Goal: Task Accomplishment & Management: Manage account settings

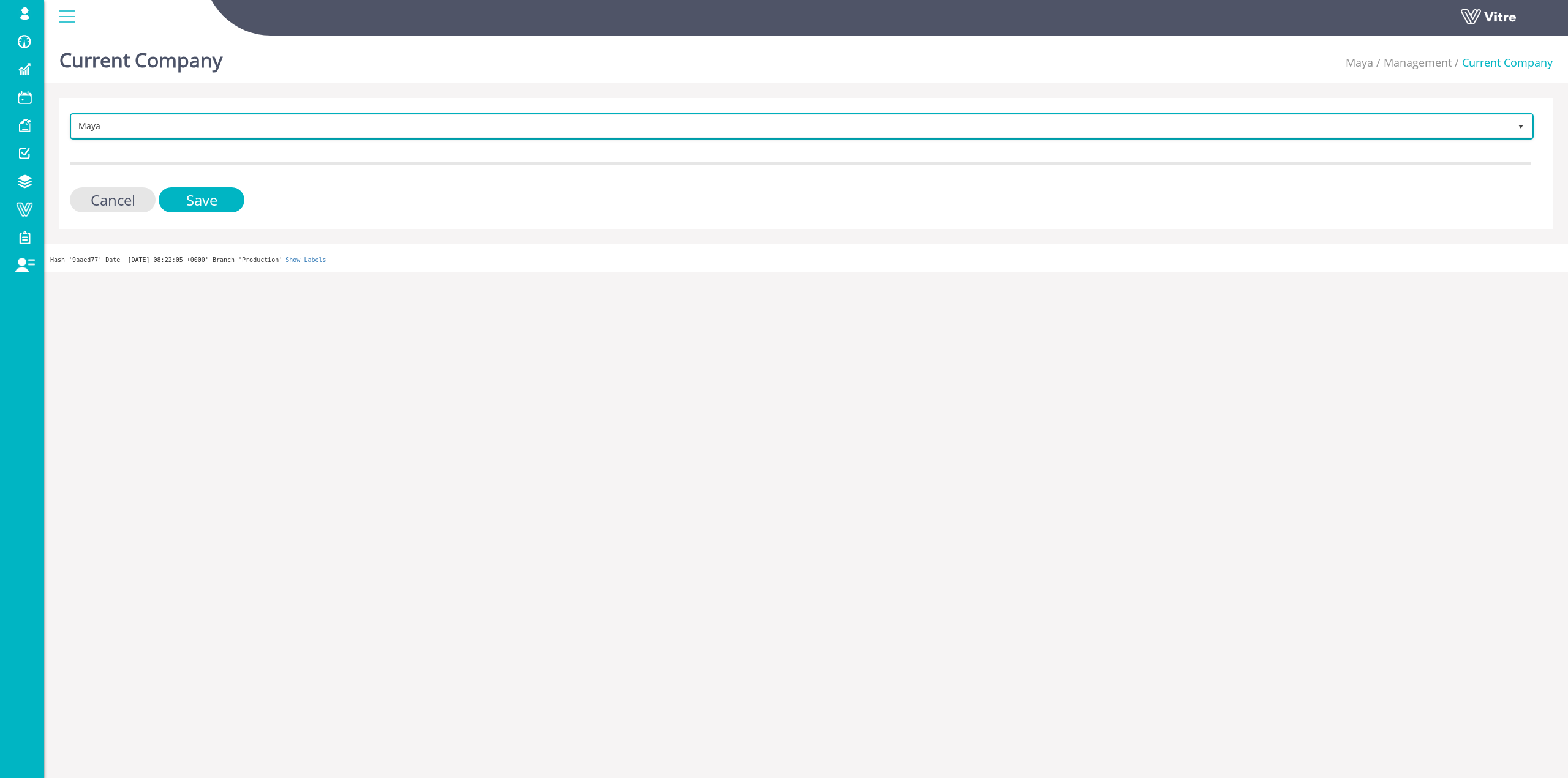
click at [204, 122] on span "Maya" at bounding box center [791, 126] width 1438 height 22
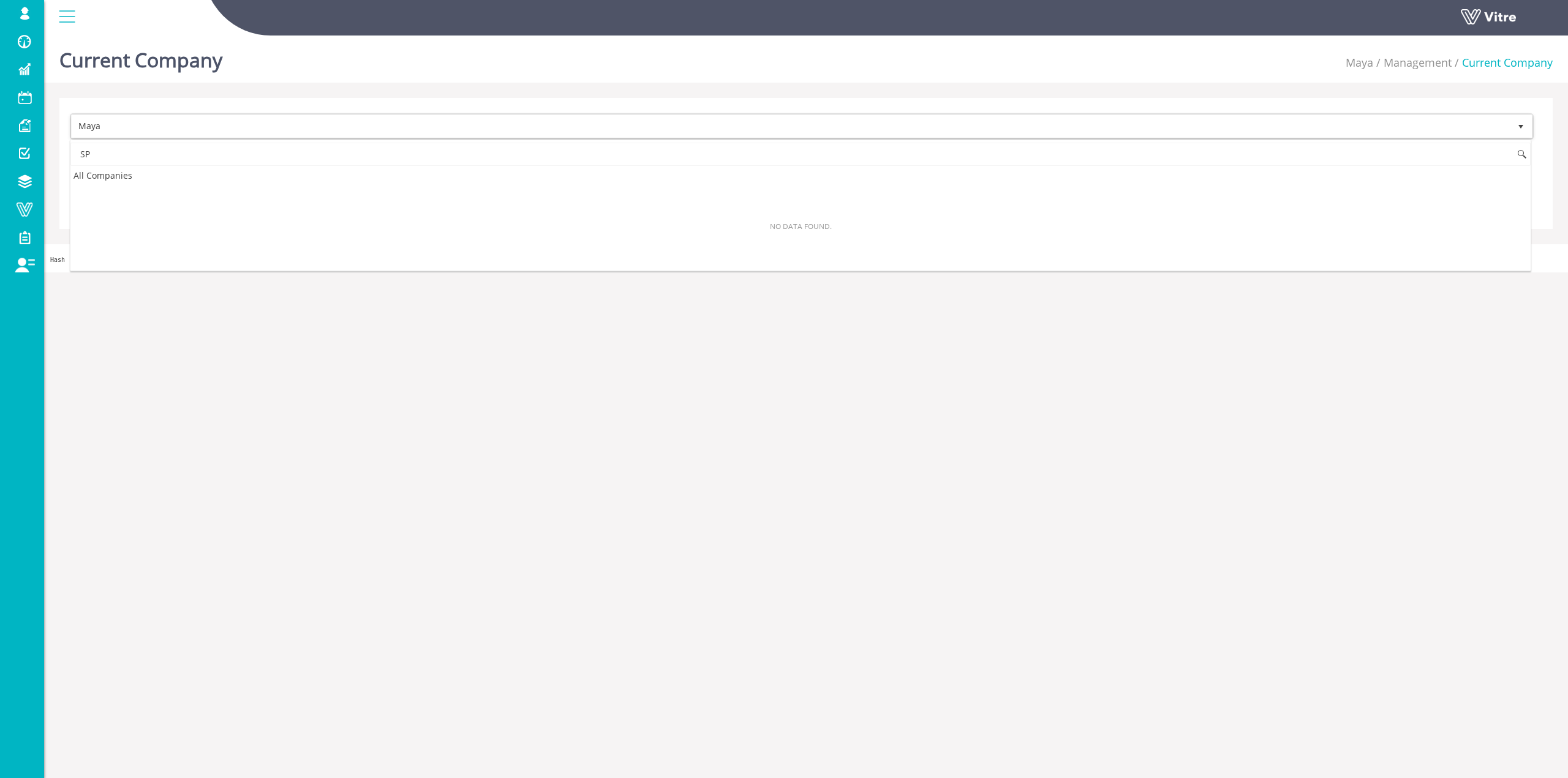
type input "S"
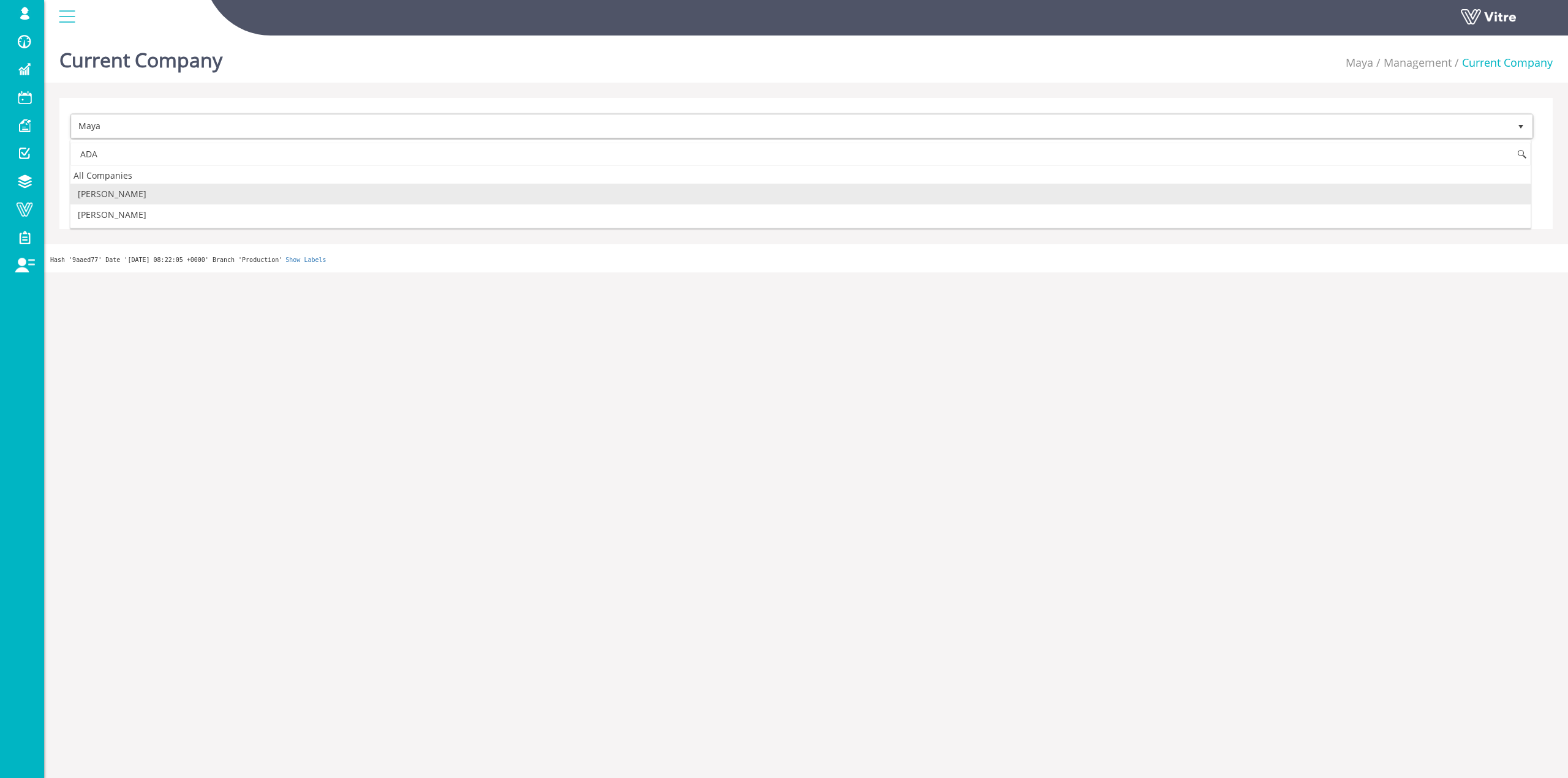
click at [122, 193] on li "[PERSON_NAME]" at bounding box center [800, 194] width 1460 height 20
type input "ADA"
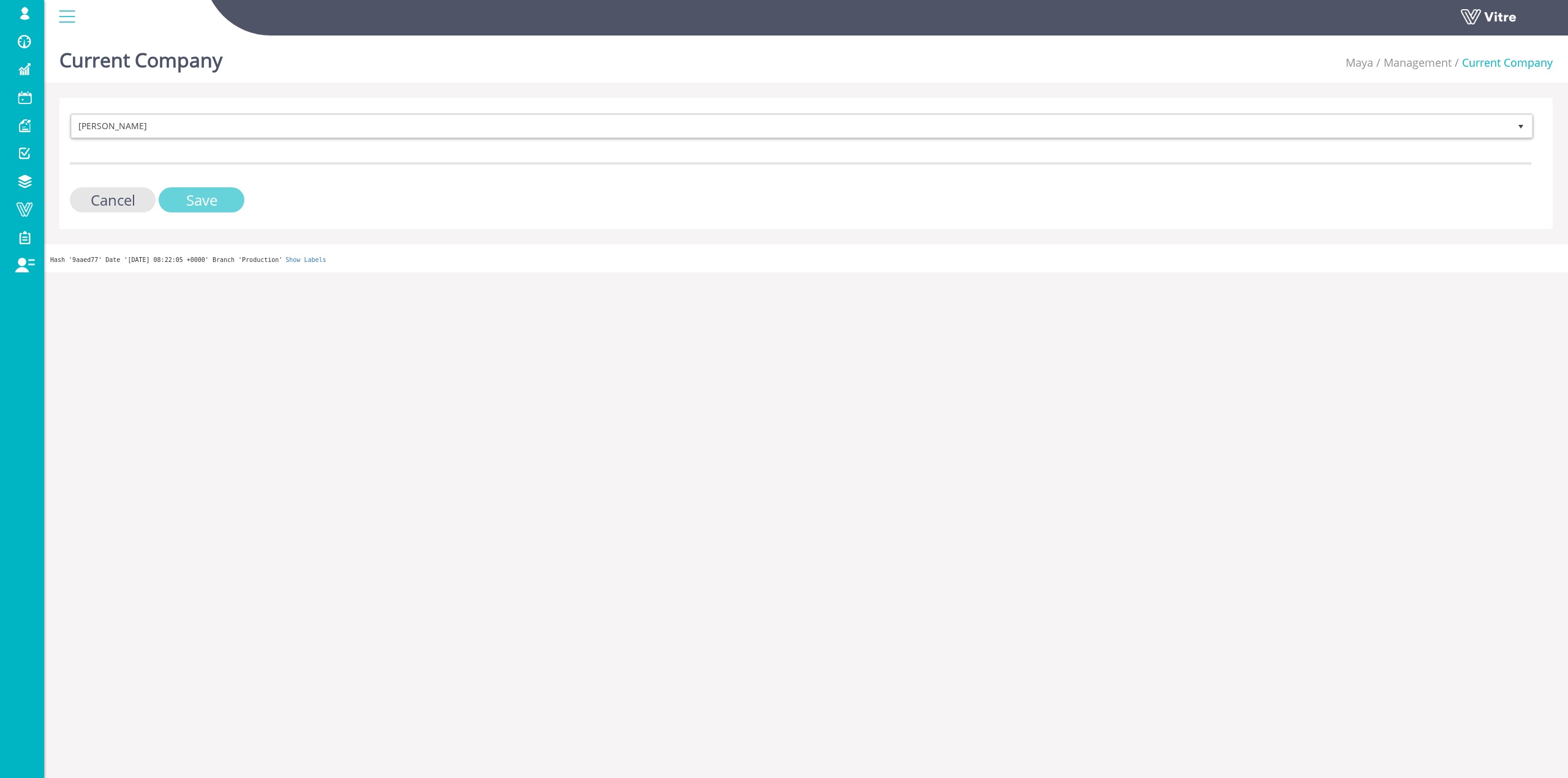
click at [190, 192] on input "Save" at bounding box center [201, 200] width 86 height 25
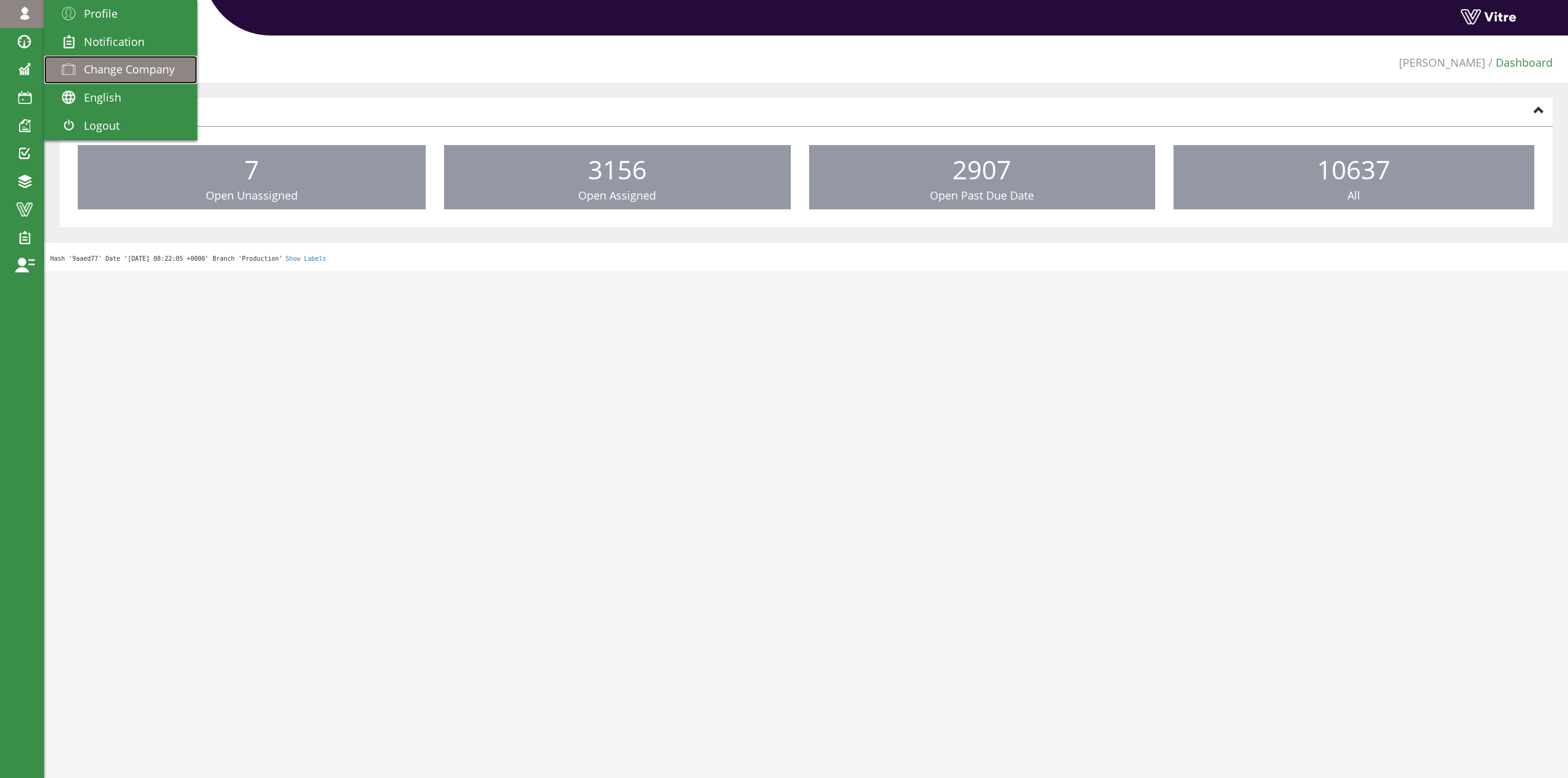
click at [171, 75] on span "Change Company" at bounding box center [130, 69] width 91 height 15
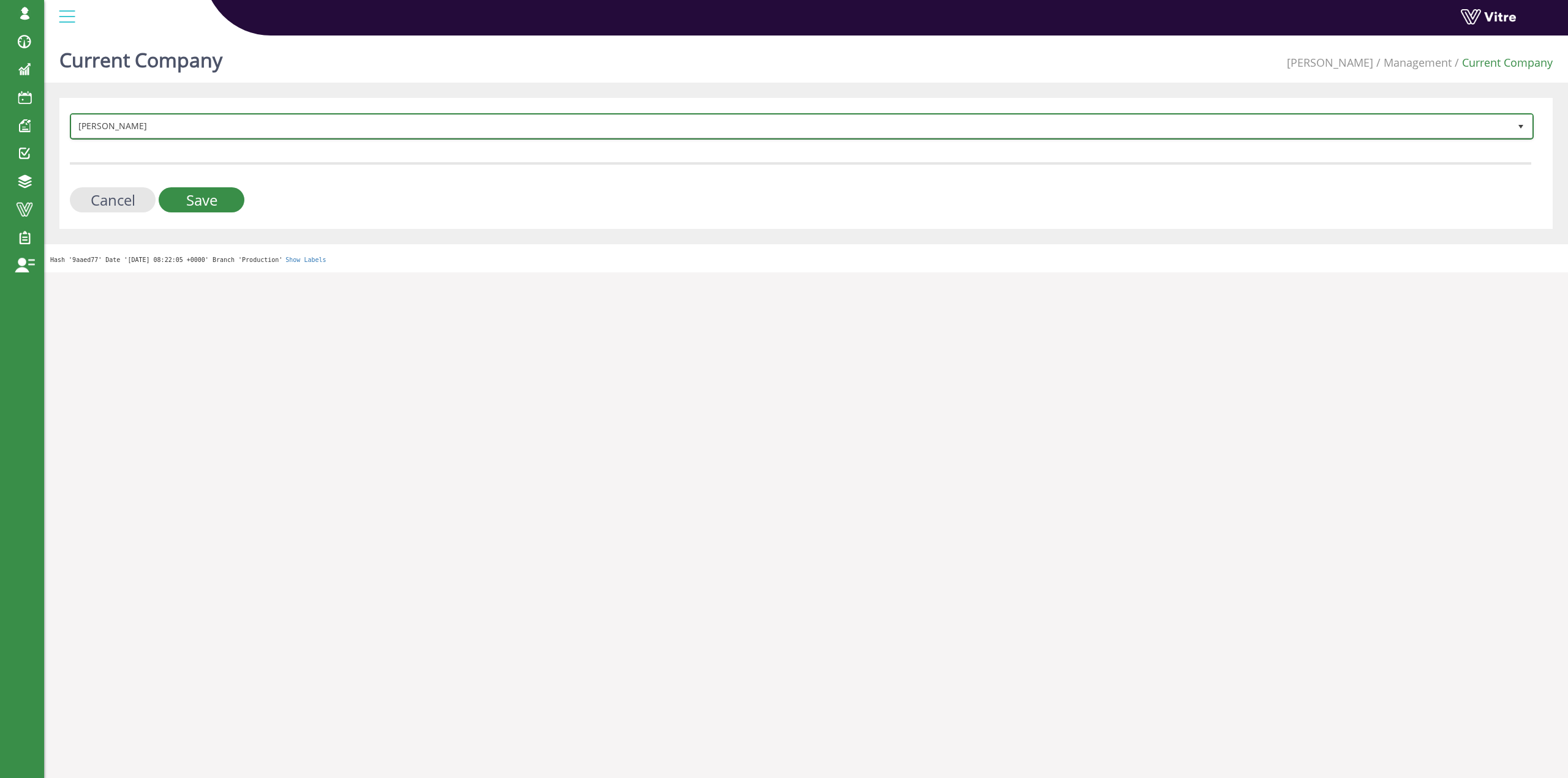
click at [207, 123] on span "Adama" at bounding box center [791, 126] width 1438 height 22
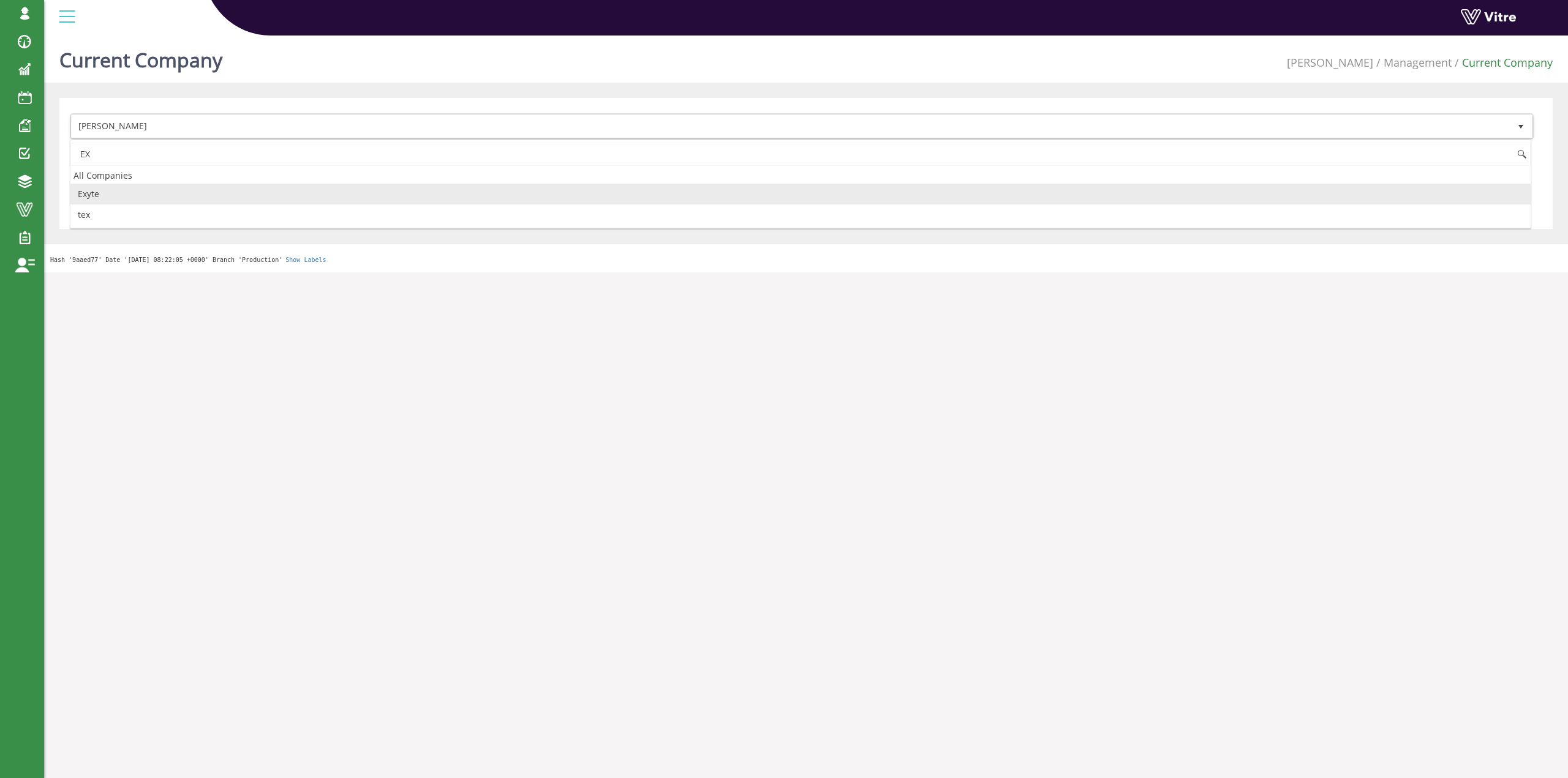
click at [113, 195] on li "Exyte" at bounding box center [800, 194] width 1460 height 20
type input "EX"
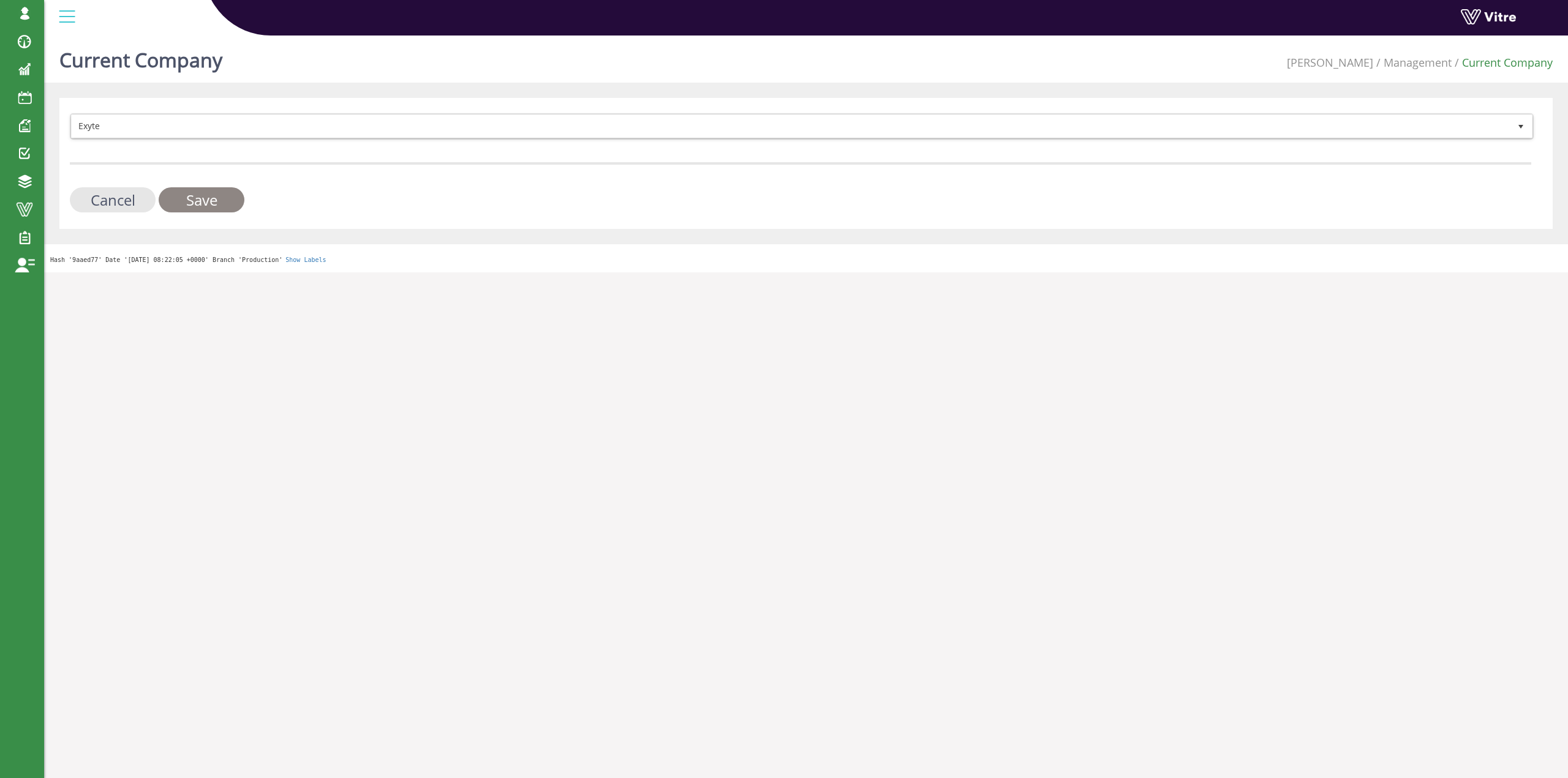
click at [177, 195] on input "Save" at bounding box center [201, 200] width 86 height 25
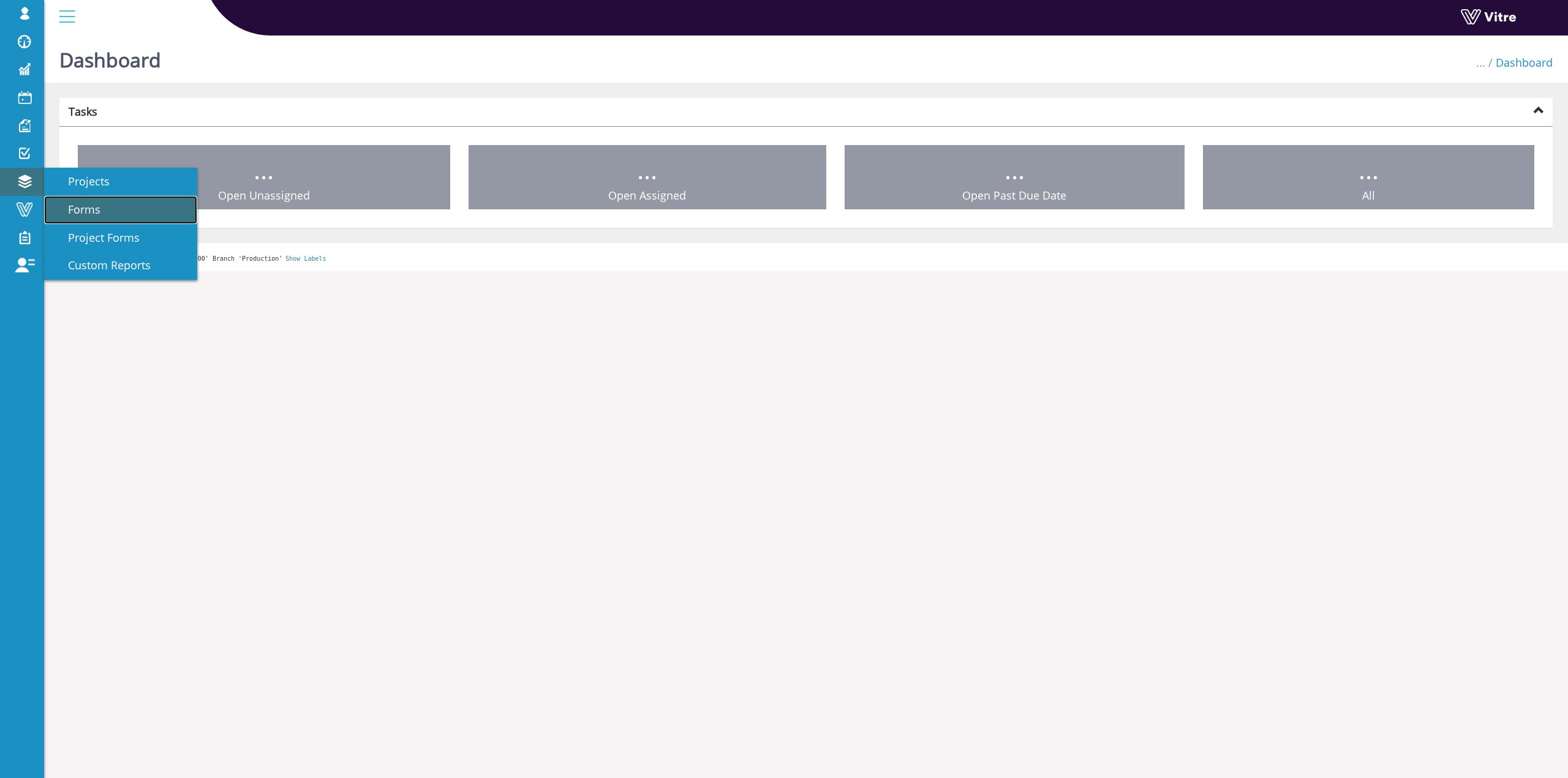
click at [113, 217] on link "Forms" at bounding box center [120, 210] width 153 height 28
click at [73, 217] on link "Forms" at bounding box center [120, 210] width 153 height 28
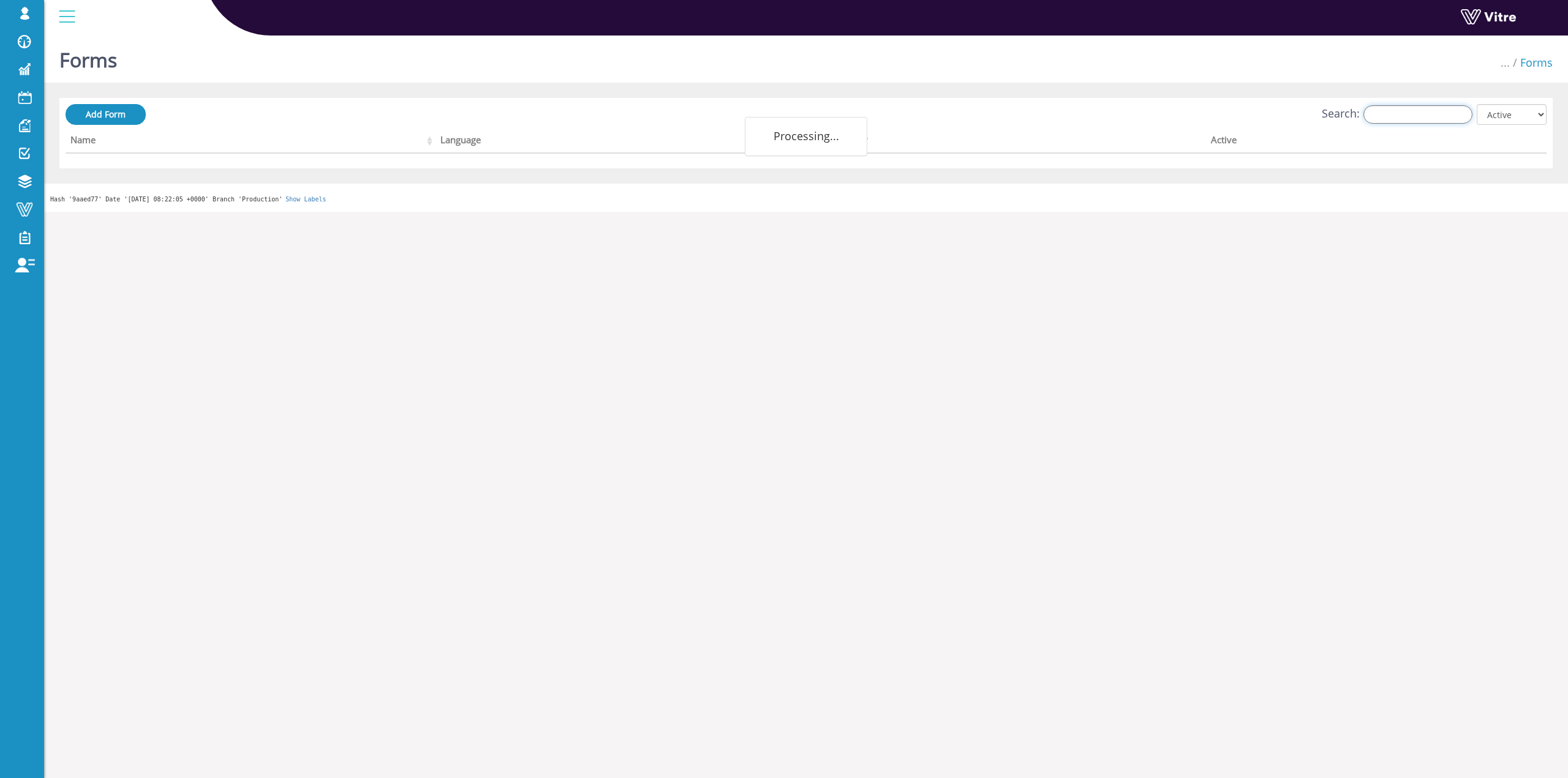
click at [1459, 116] on input "Search:" at bounding box center [1417, 114] width 109 height 18
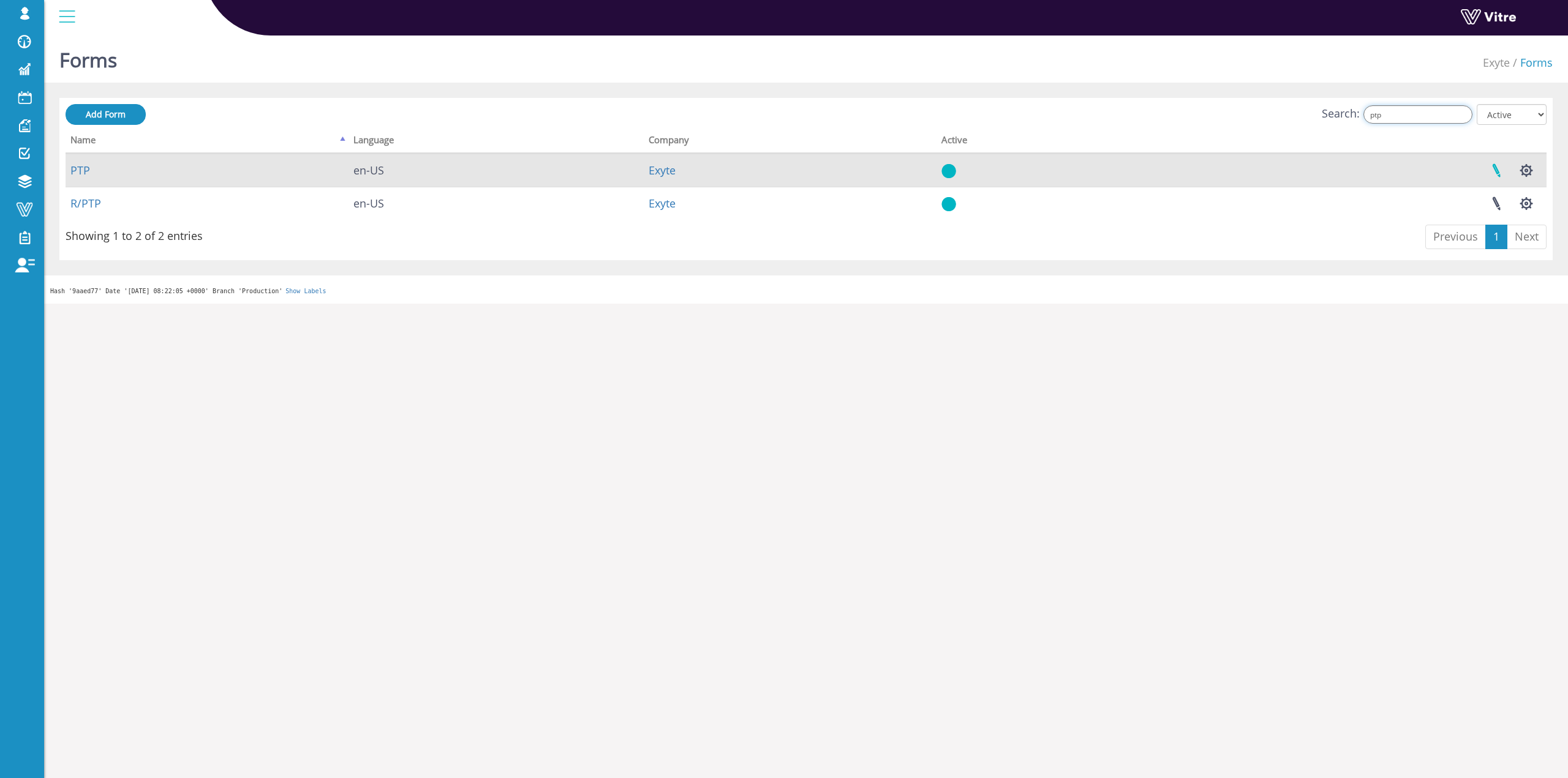
type input "ptp"
click at [1488, 171] on link at bounding box center [1496, 171] width 31 height 32
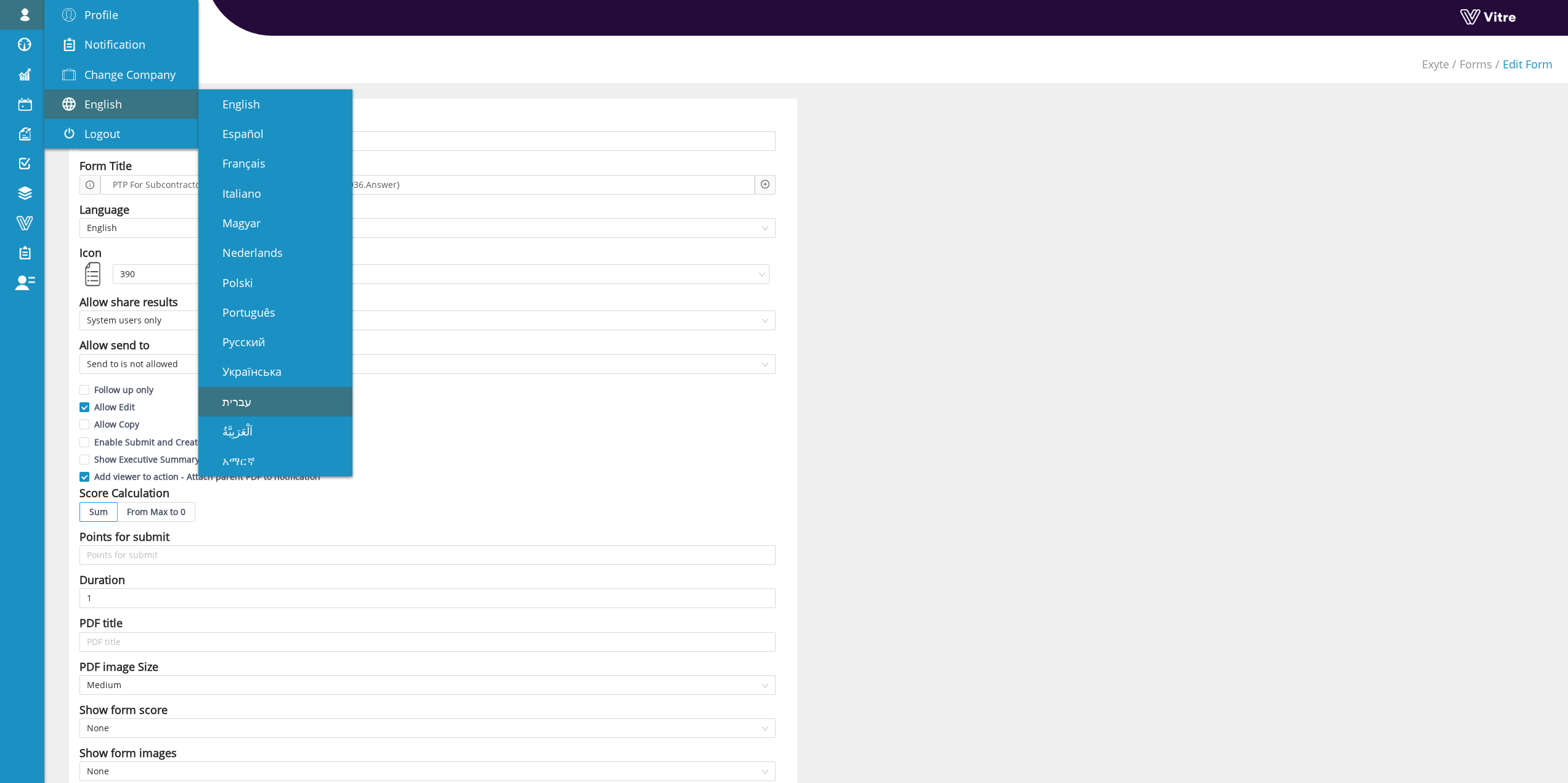
click at [293, 404] on link "עברית" at bounding box center [275, 401] width 154 height 29
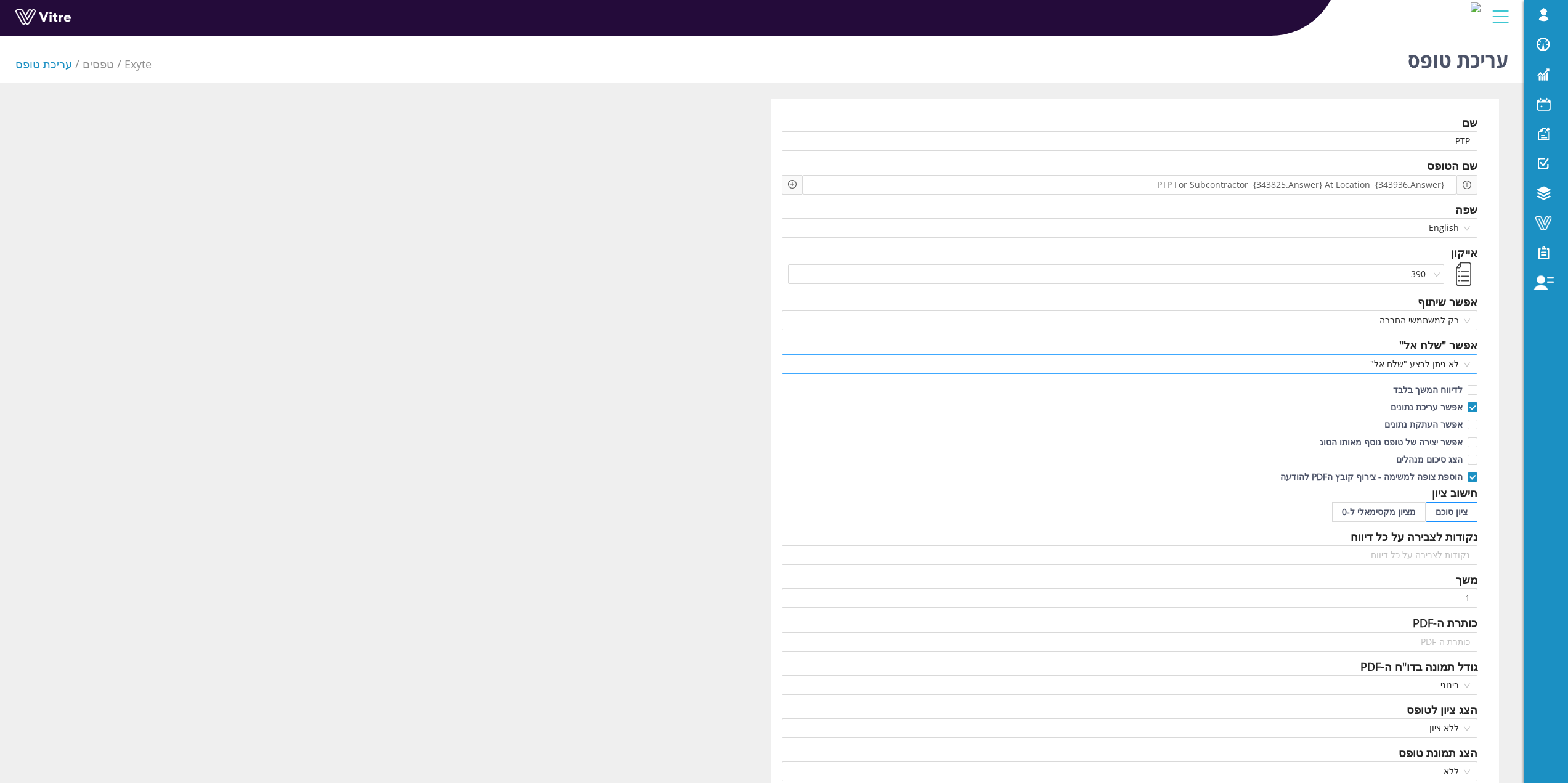
click at [1411, 368] on span "לא ניתן לבצע "שלח אל"" at bounding box center [1130, 364] width 681 height 18
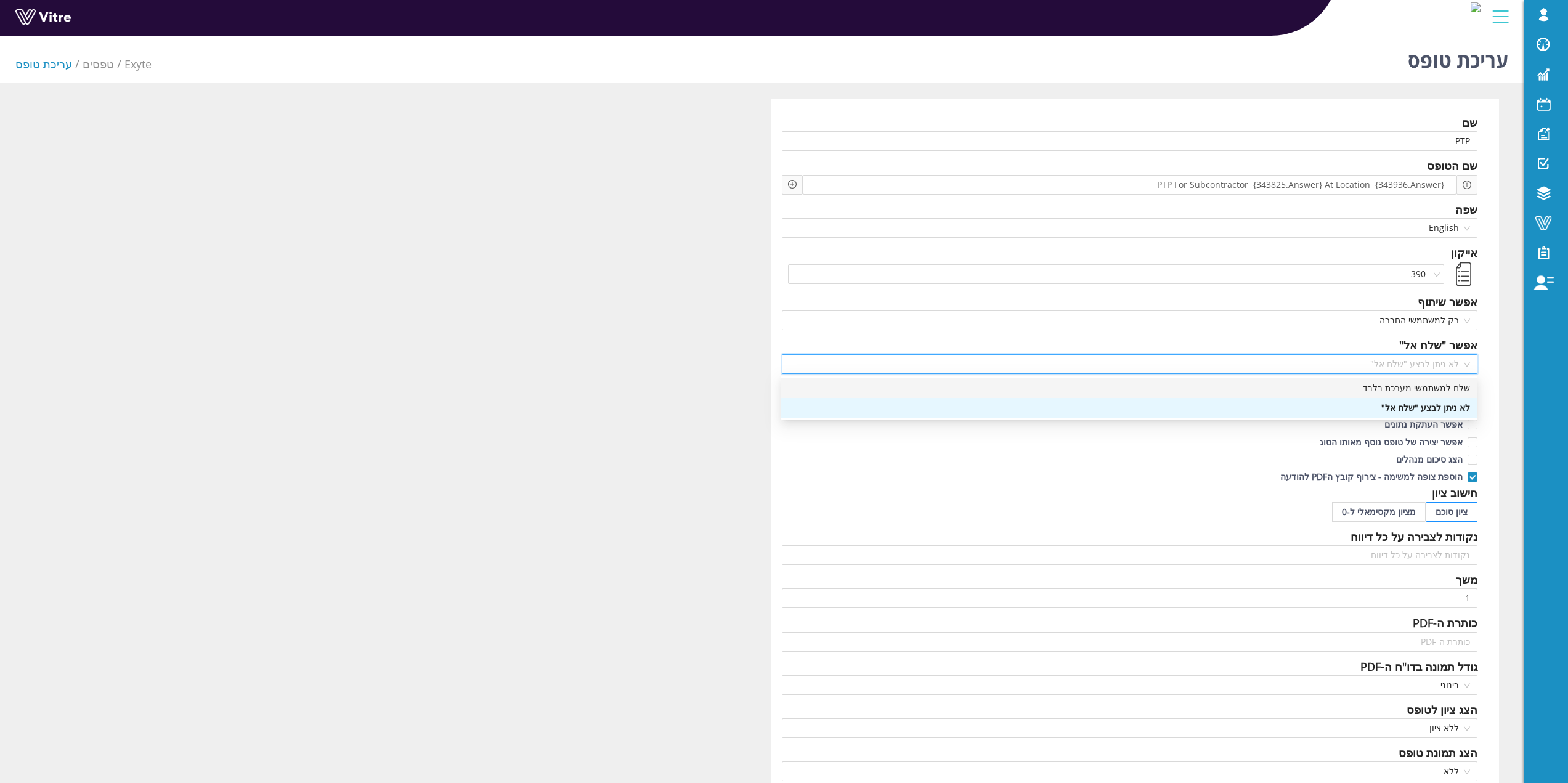
click at [1425, 395] on div "שלח למשתמשי מערכת בלבד" at bounding box center [1129, 388] width 696 height 20
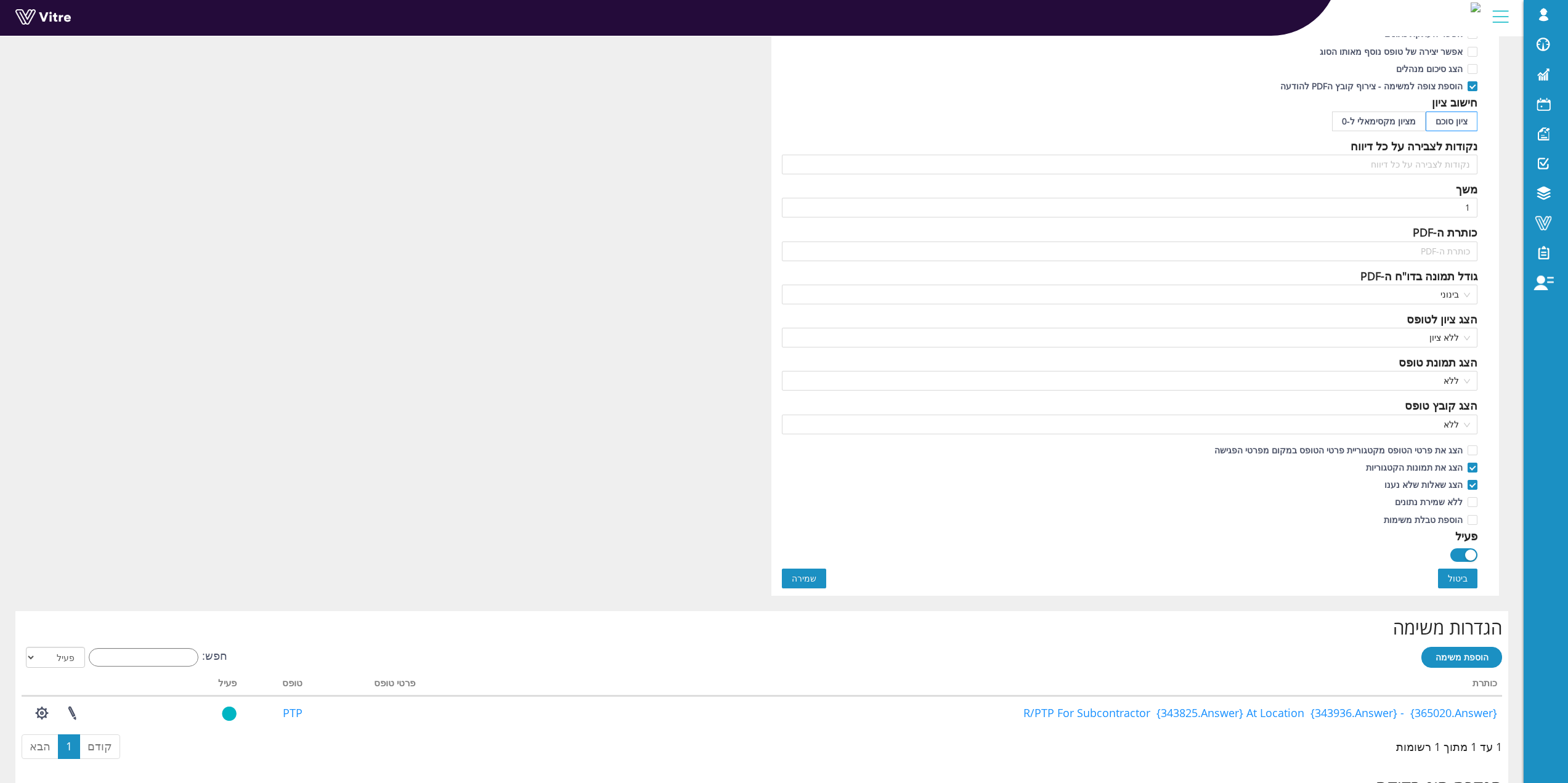
scroll to position [740, 0]
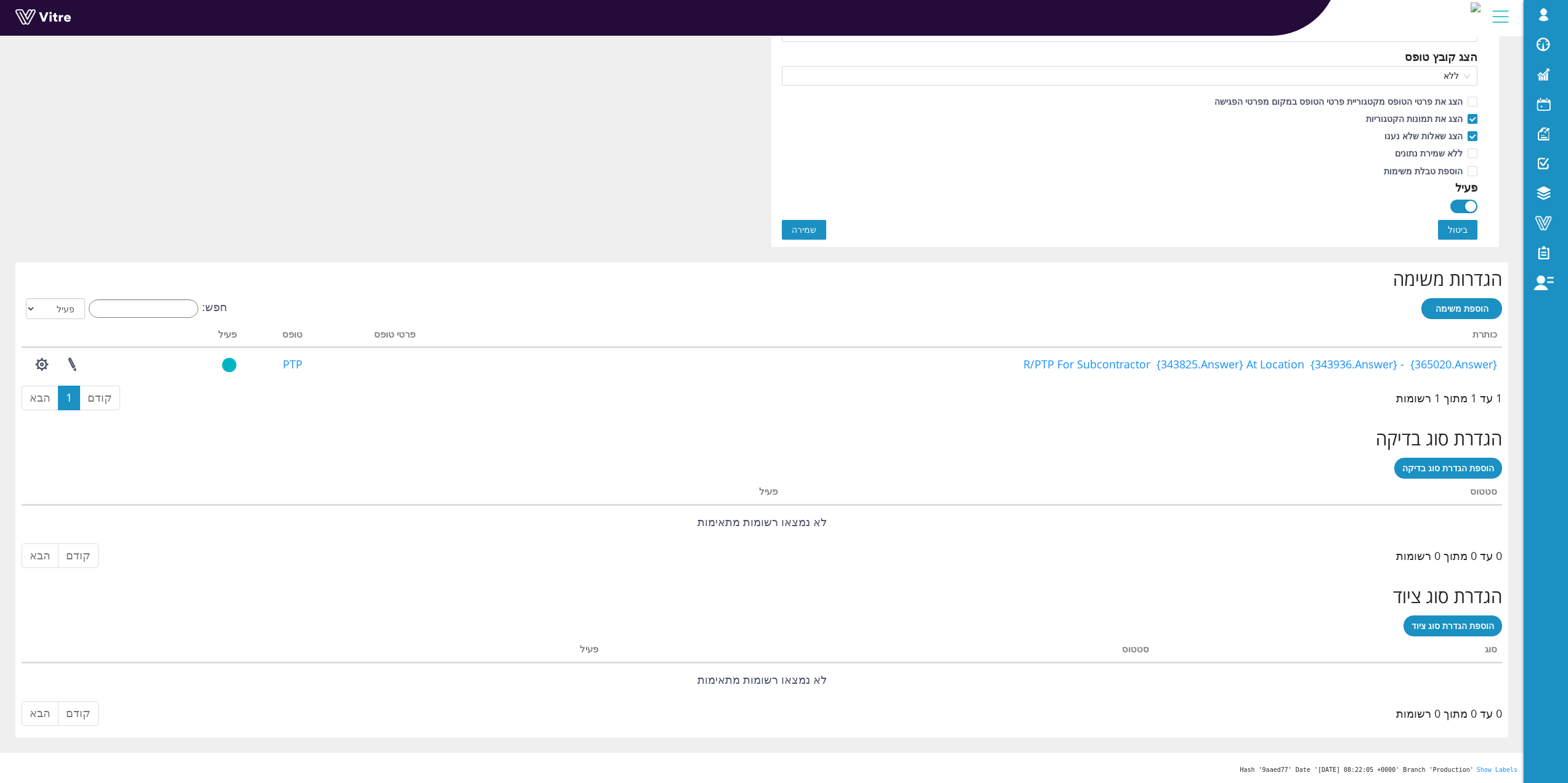
click at [824, 222] on button "שמירה" at bounding box center [804, 230] width 44 height 20
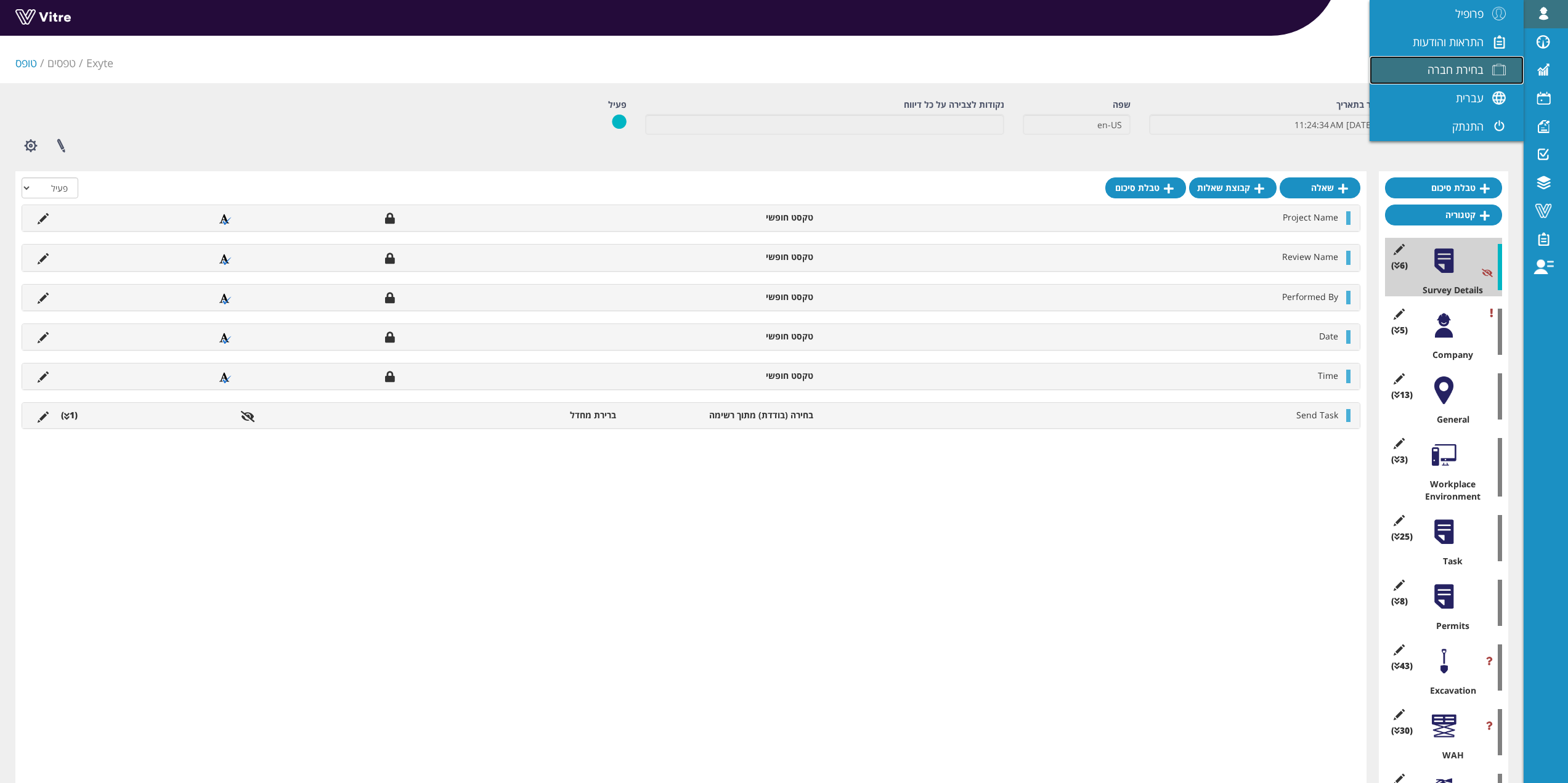
click at [1466, 74] on span "בחירת חברה" at bounding box center [1455, 69] width 56 height 15
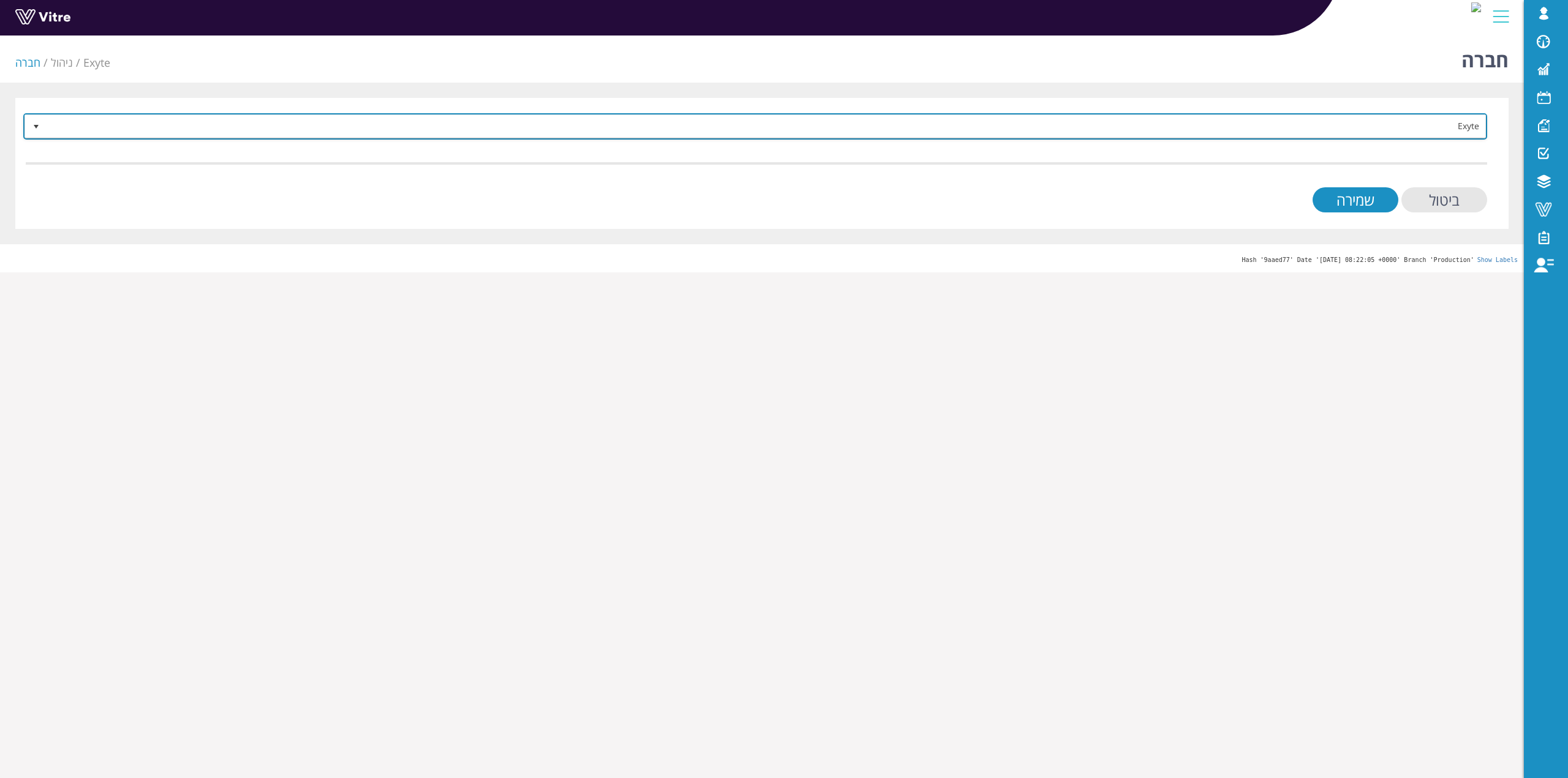
click at [1344, 130] on span "Exyte" at bounding box center [766, 126] width 1439 height 22
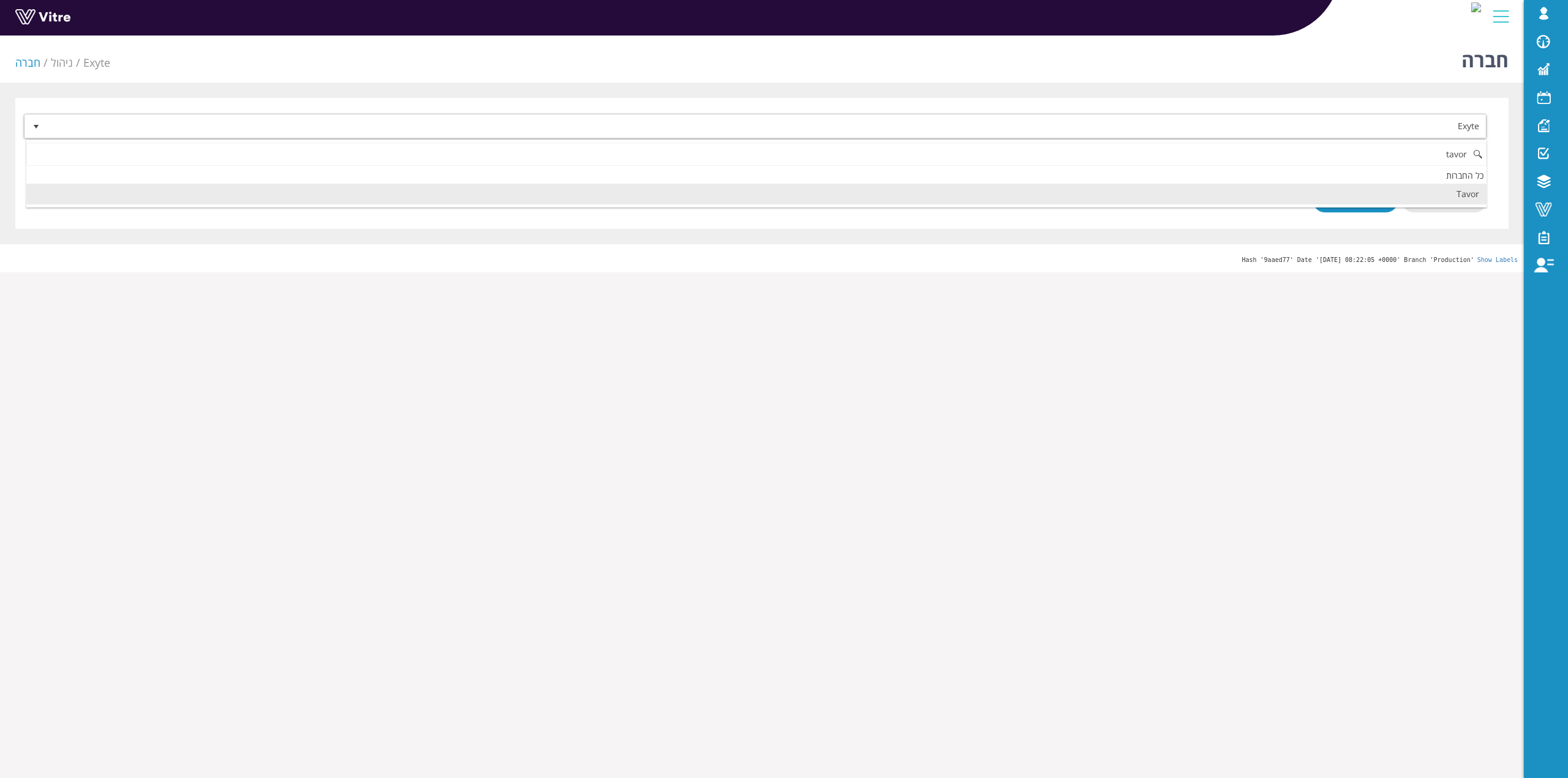
click at [1360, 194] on li "Tavor" at bounding box center [756, 194] width 1460 height 20
type input "tavor"
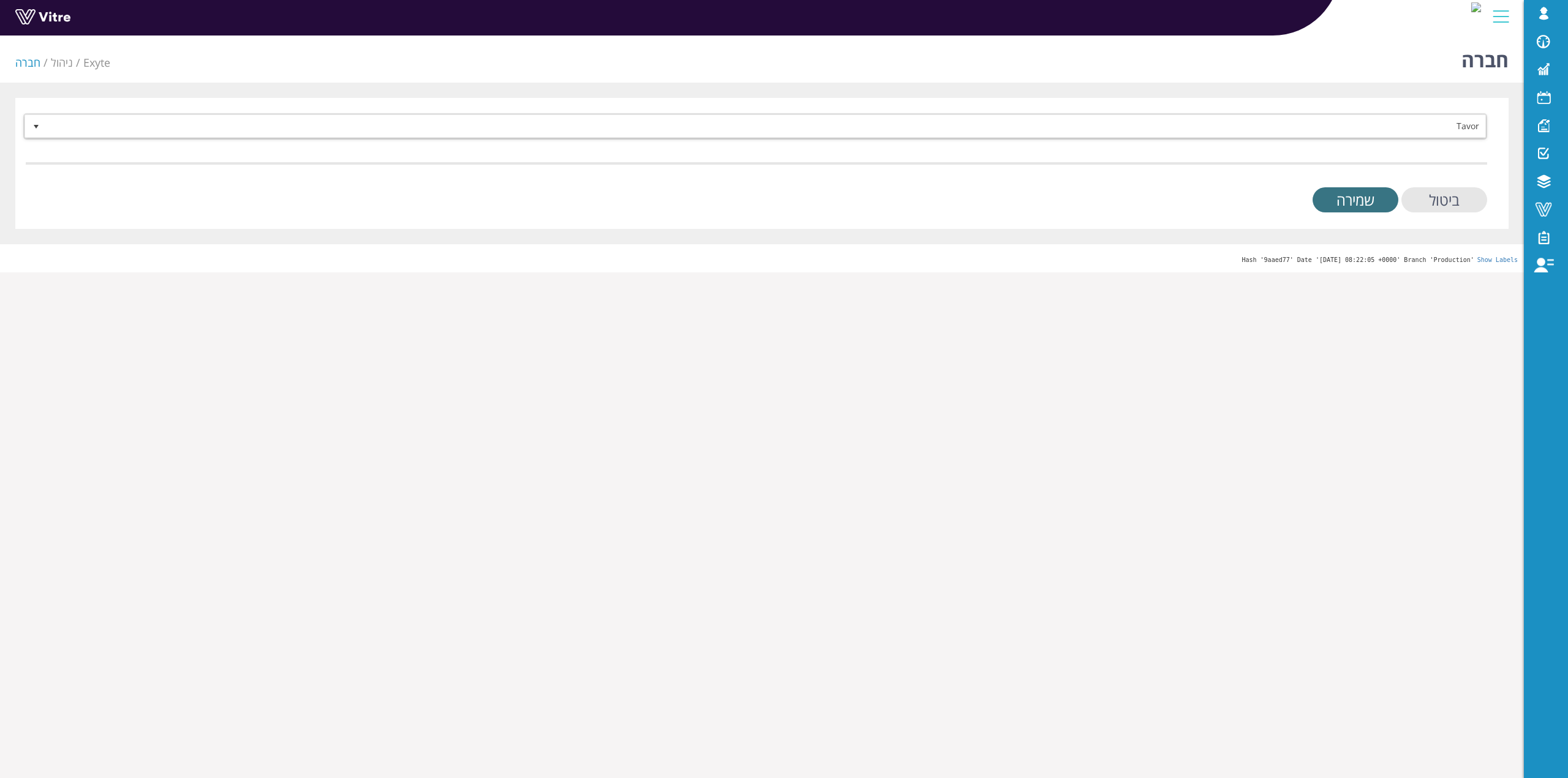
click at [1392, 207] on input "שמירה" at bounding box center [1355, 200] width 86 height 25
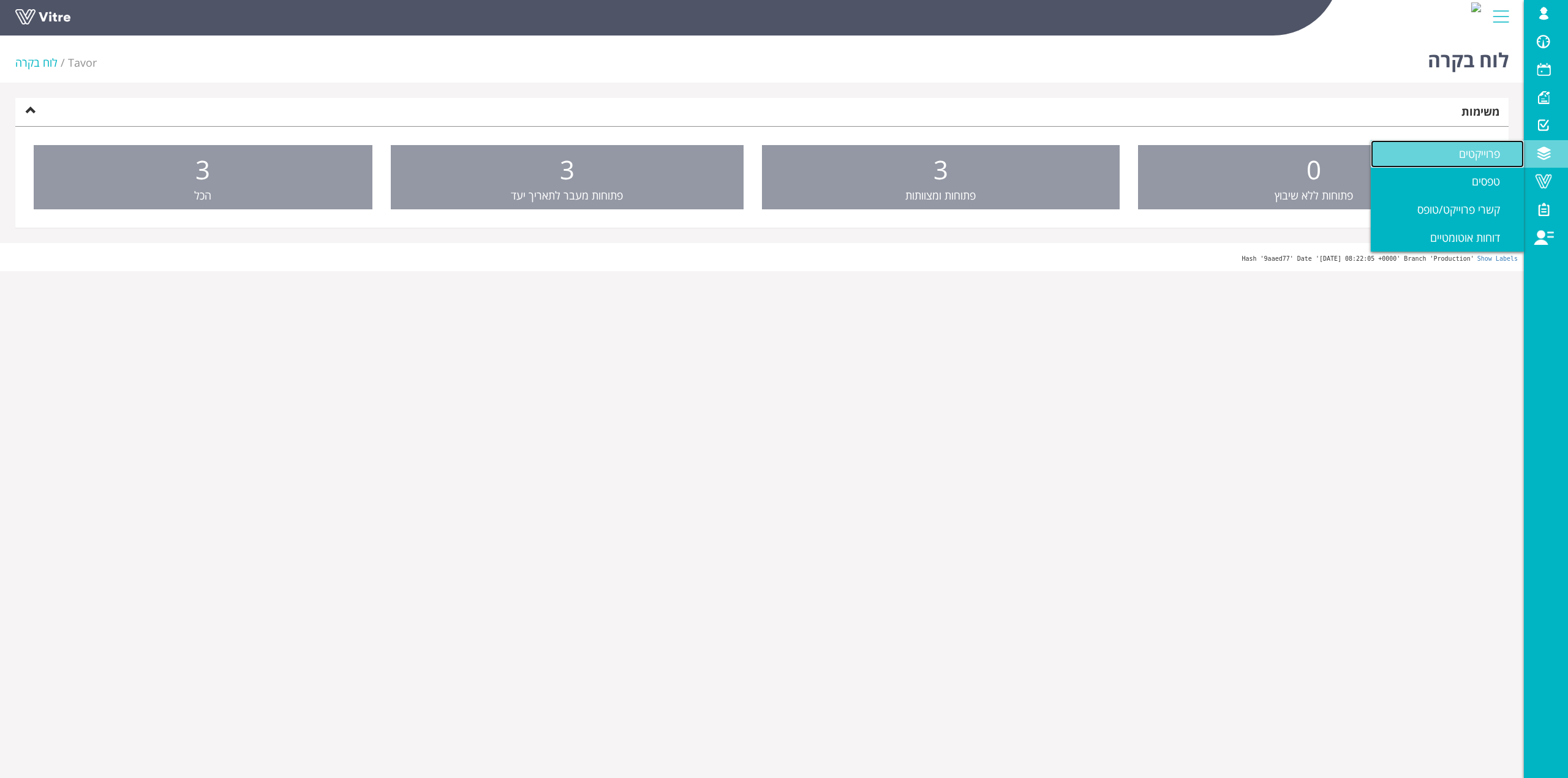
click at [1501, 157] on span "פרוייקטים" at bounding box center [1487, 154] width 56 height 15
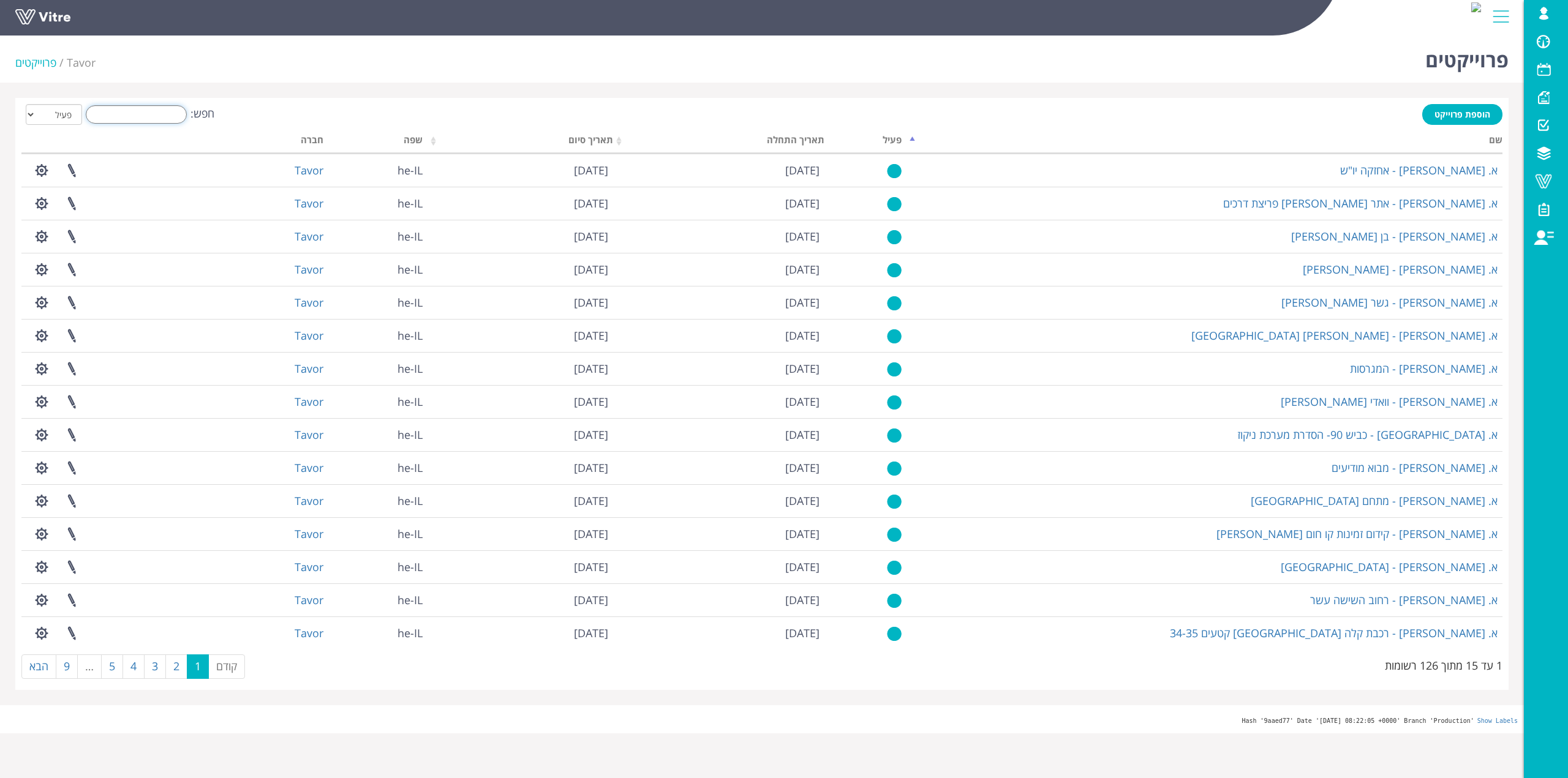
click at [173, 116] on input "חפש:" at bounding box center [136, 114] width 101 height 18
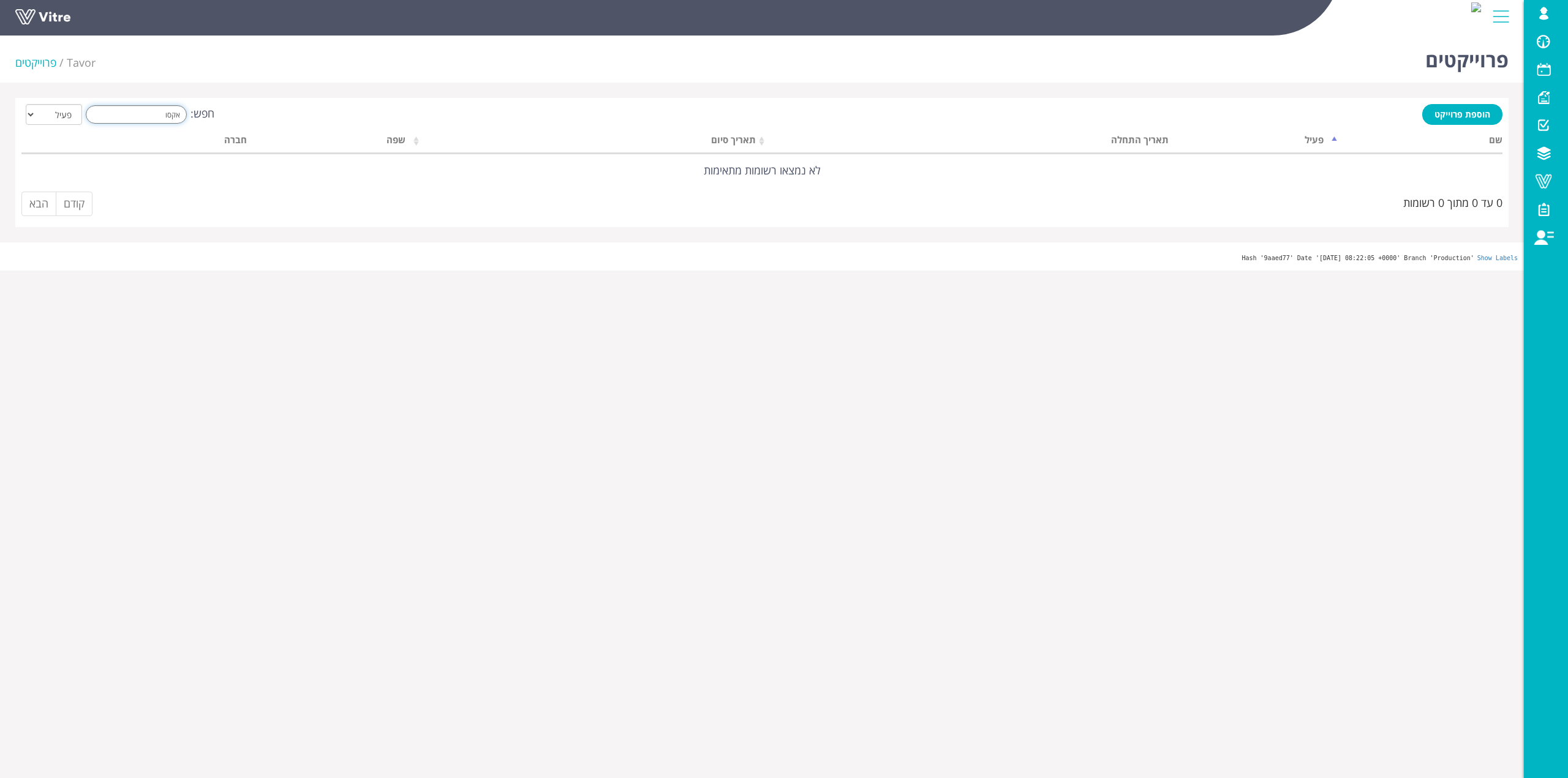
type input "אקסו"
click at [38, 117] on select "הכל פעיל לא פעיל" at bounding box center [53, 114] width 56 height 20
select select "2"
click at [26, 104] on select "הכל פעיל לא פעיל" at bounding box center [53, 114] width 56 height 20
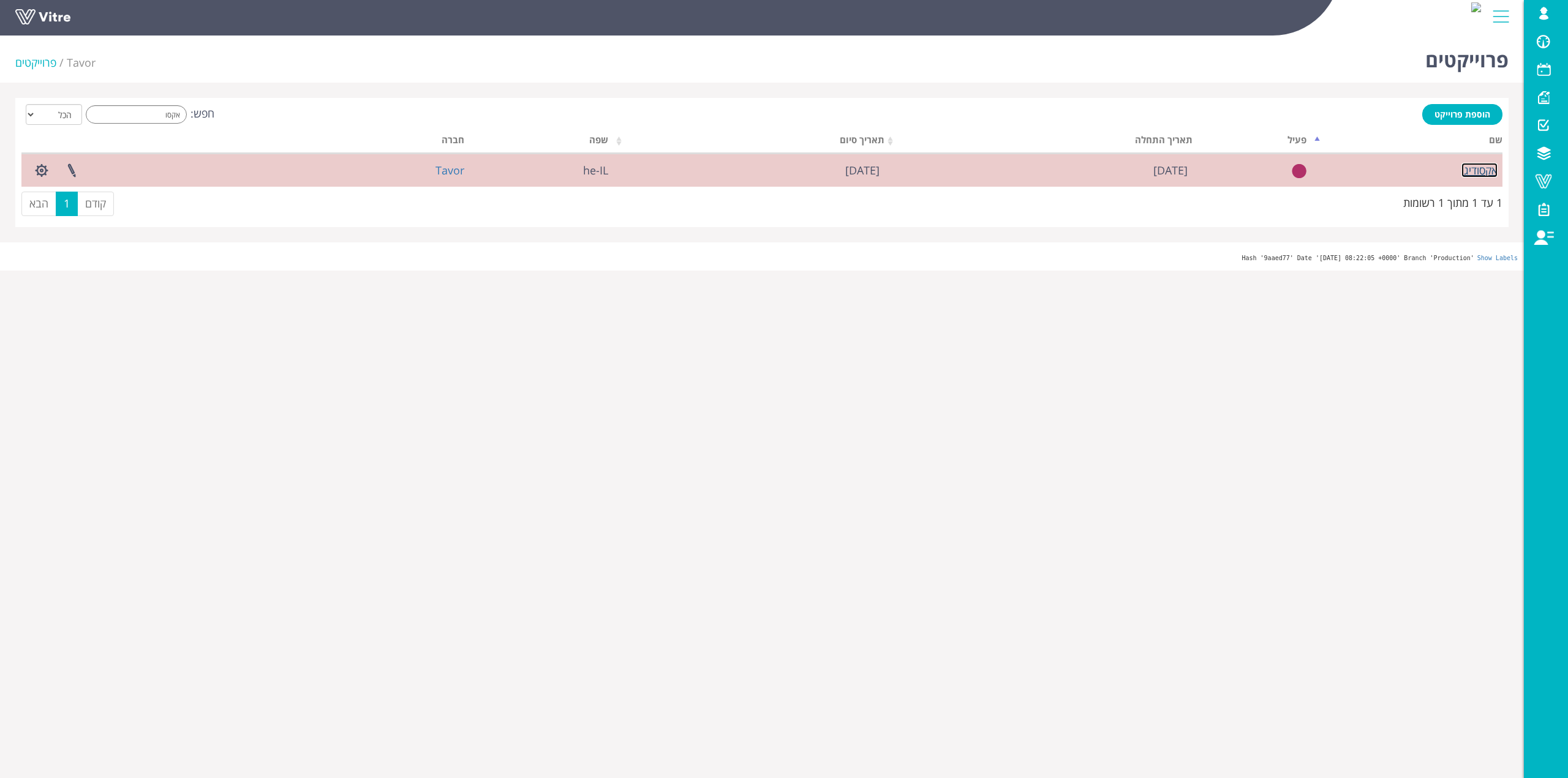
drag, startPoint x: 1474, startPoint y: 167, endPoint x: 1469, endPoint y: 172, distance: 7.1
click at [1474, 167] on link "אקסודיגו" at bounding box center [1479, 171] width 36 height 15
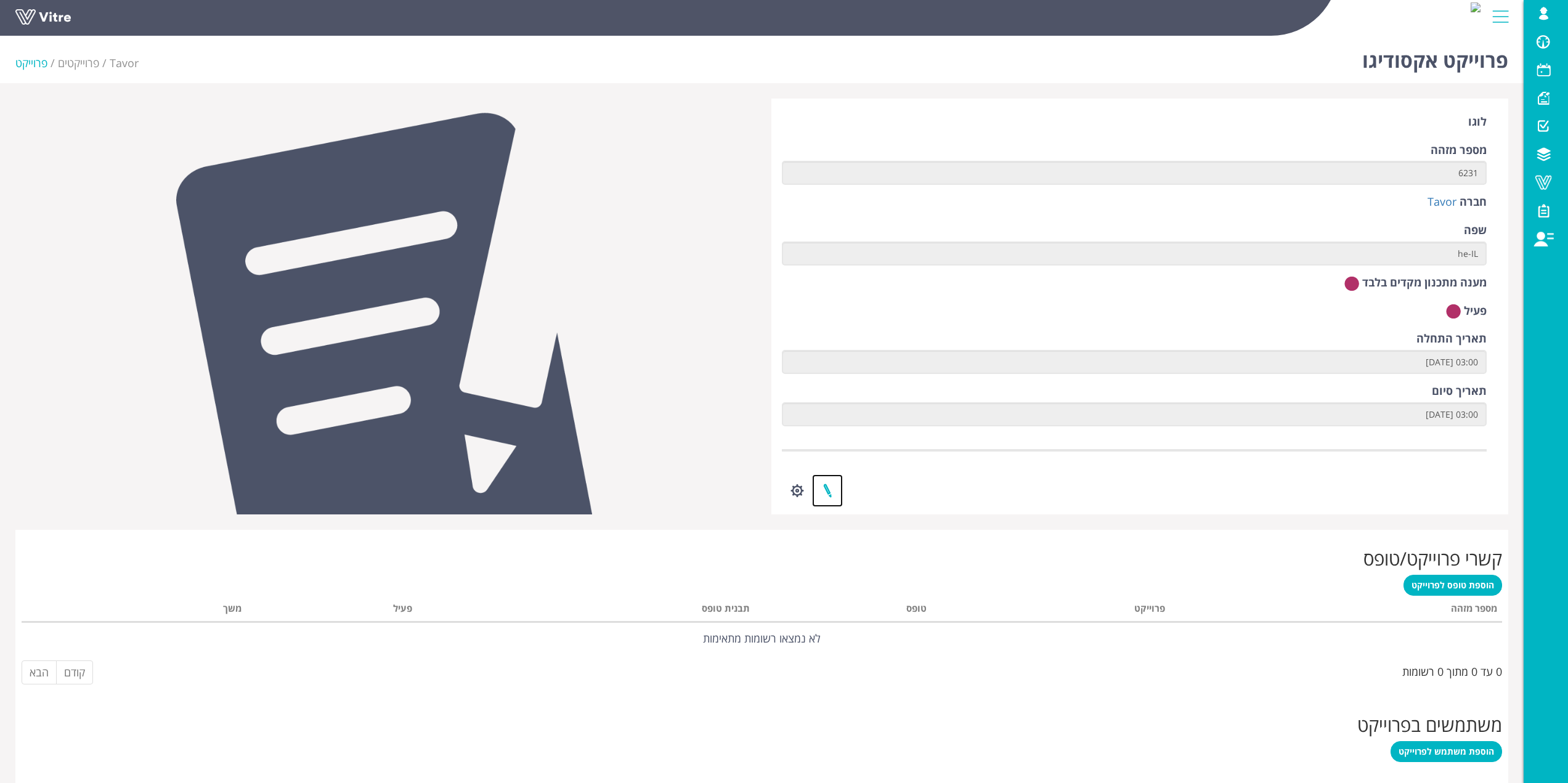
click at [824, 485] on link at bounding box center [828, 491] width 31 height 32
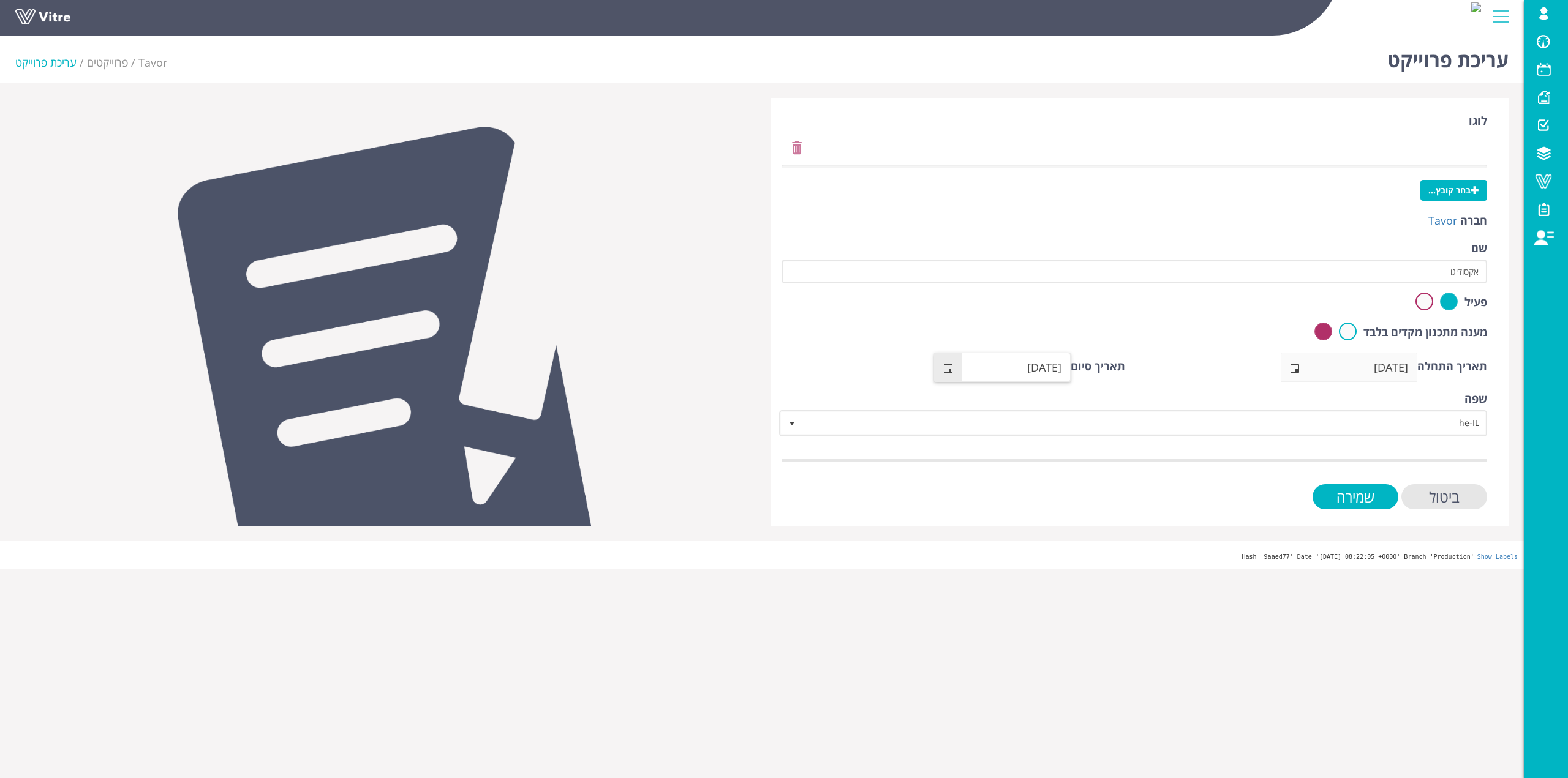
click at [1056, 365] on input "01/09/2025" at bounding box center [1015, 367] width 108 height 28
click at [1052, 369] on input "01/09/2025" at bounding box center [1015, 367] width 108 height 28
type input "01/09/2035"
click at [1364, 495] on input "שמירה" at bounding box center [1355, 497] width 86 height 25
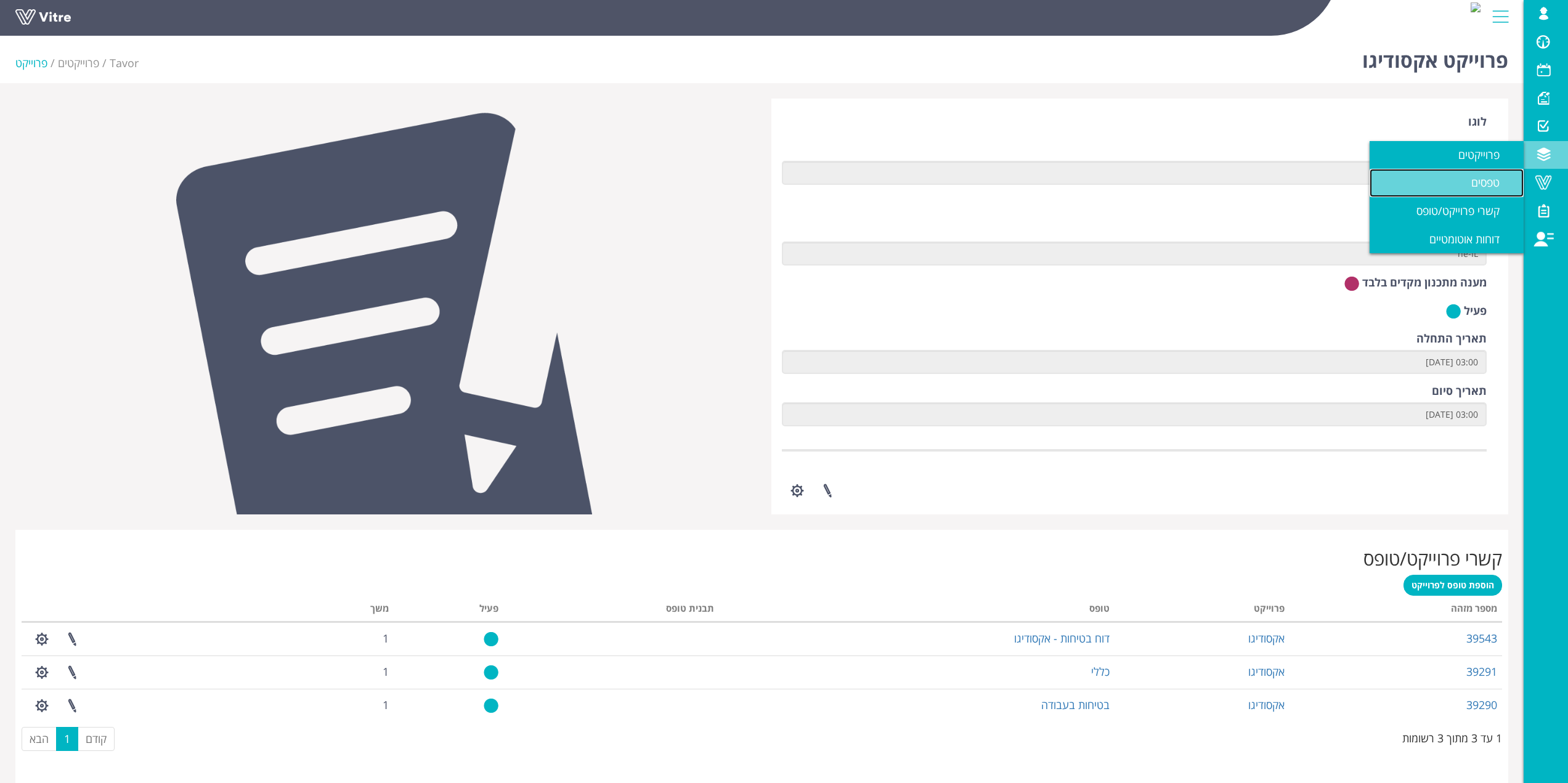
click at [1482, 177] on span "טפסים" at bounding box center [1493, 183] width 43 height 15
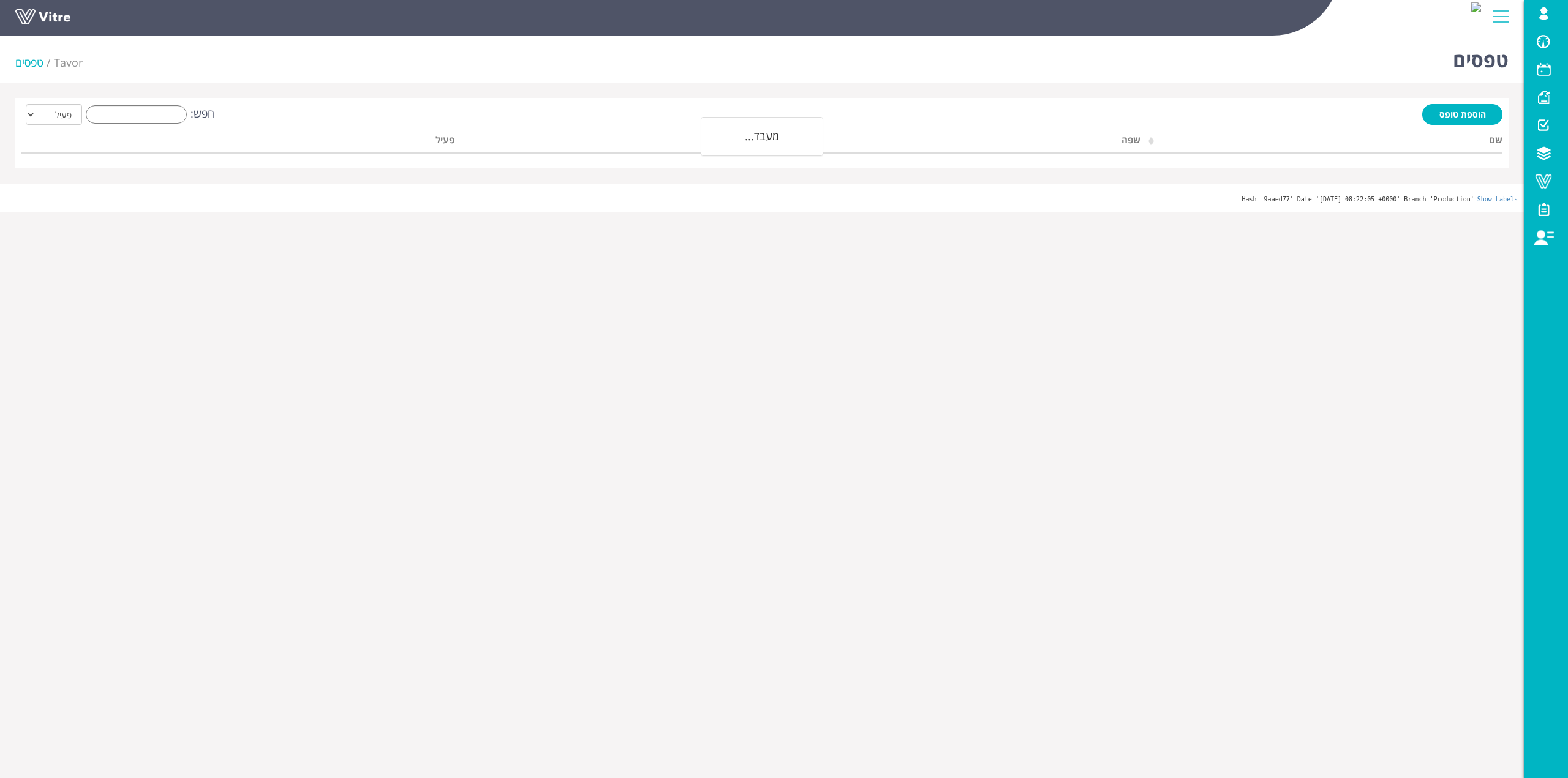
click at [1482, 160] on div "הוספת טופס חפש: הכל פעיל לא פעיל מעבד... שם שפה חברה פעיל" at bounding box center [761, 132] width 1481 height 58
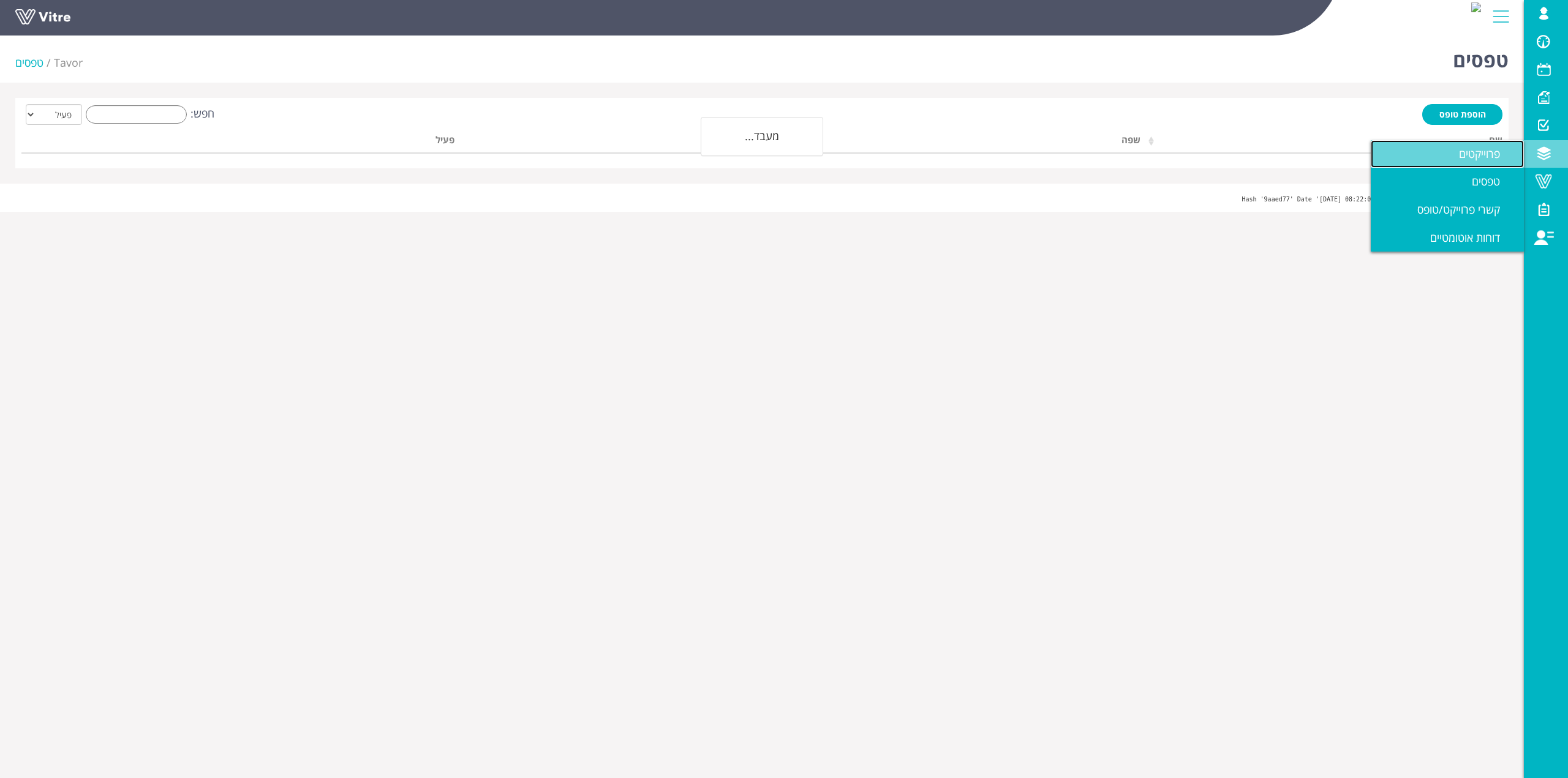
click at [1483, 160] on span "פרוייקטים" at bounding box center [1487, 154] width 56 height 15
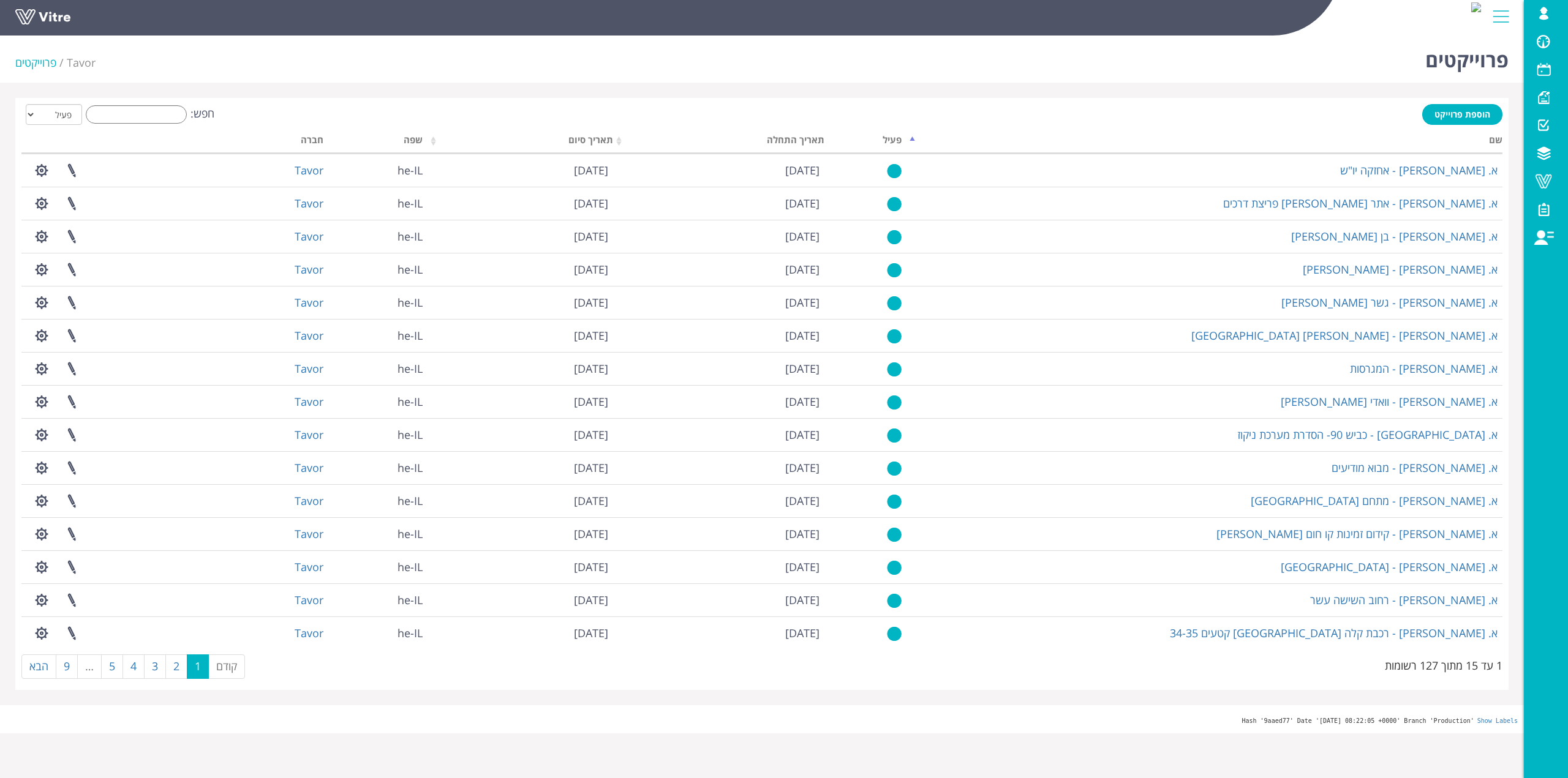
click at [163, 141] on th at bounding box center [120, 142] width 198 height 23
drag, startPoint x: 160, startPoint y: 129, endPoint x: 159, endPoint y: 119, distance: 10.0
click at [160, 124] on div "הוספת פרוייקט חפש: הכל פעיל לא פעיל מעבד... שם פעיל תאריך התחלה תאריך סיום שפה …" at bounding box center [761, 394] width 1481 height 580
click at [158, 115] on input "חפש:" at bounding box center [136, 114] width 101 height 18
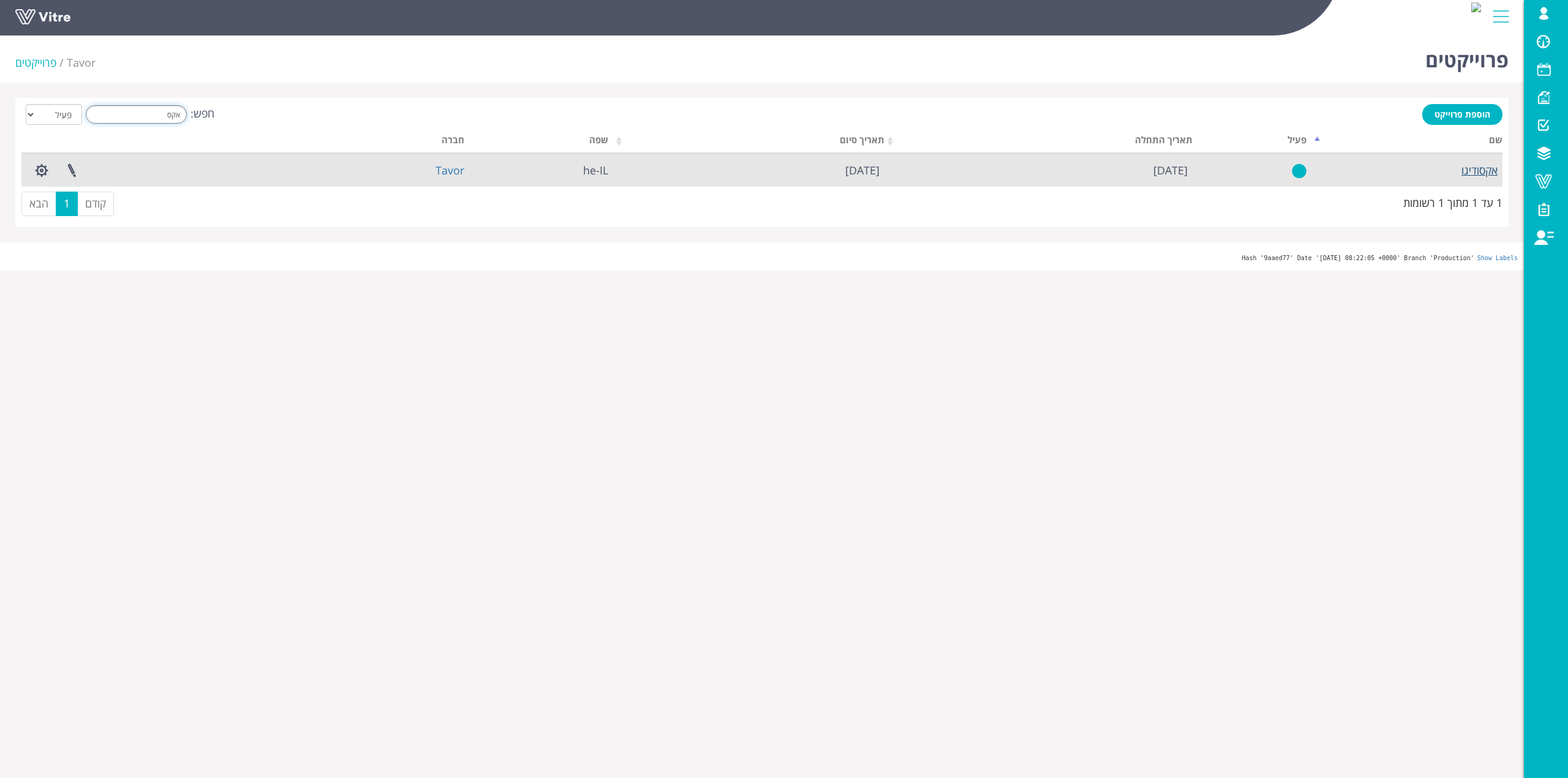
type input "אקס"
click at [1475, 165] on link "אקסודיגו" at bounding box center [1479, 171] width 36 height 15
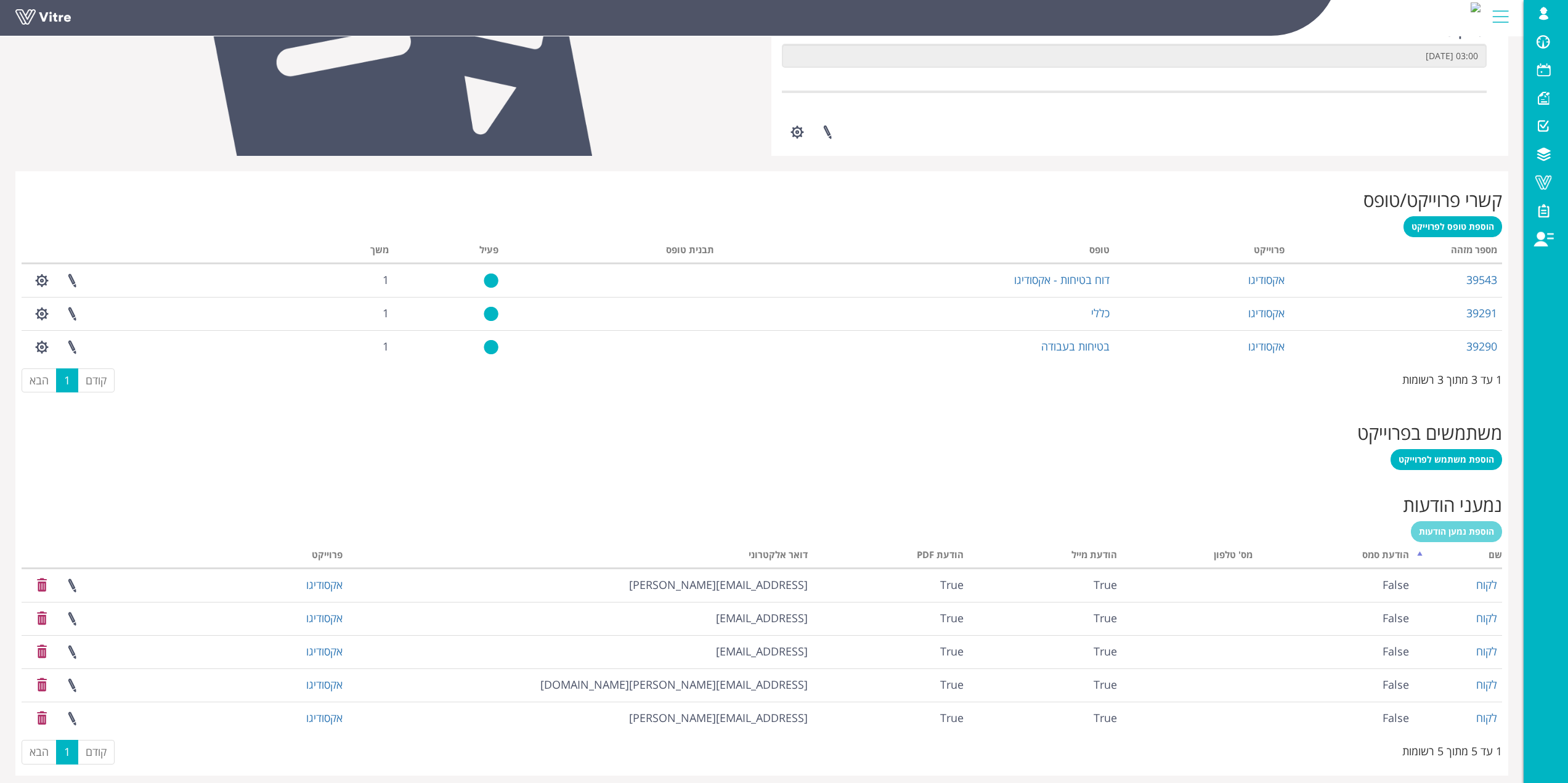
scroll to position [395, 0]
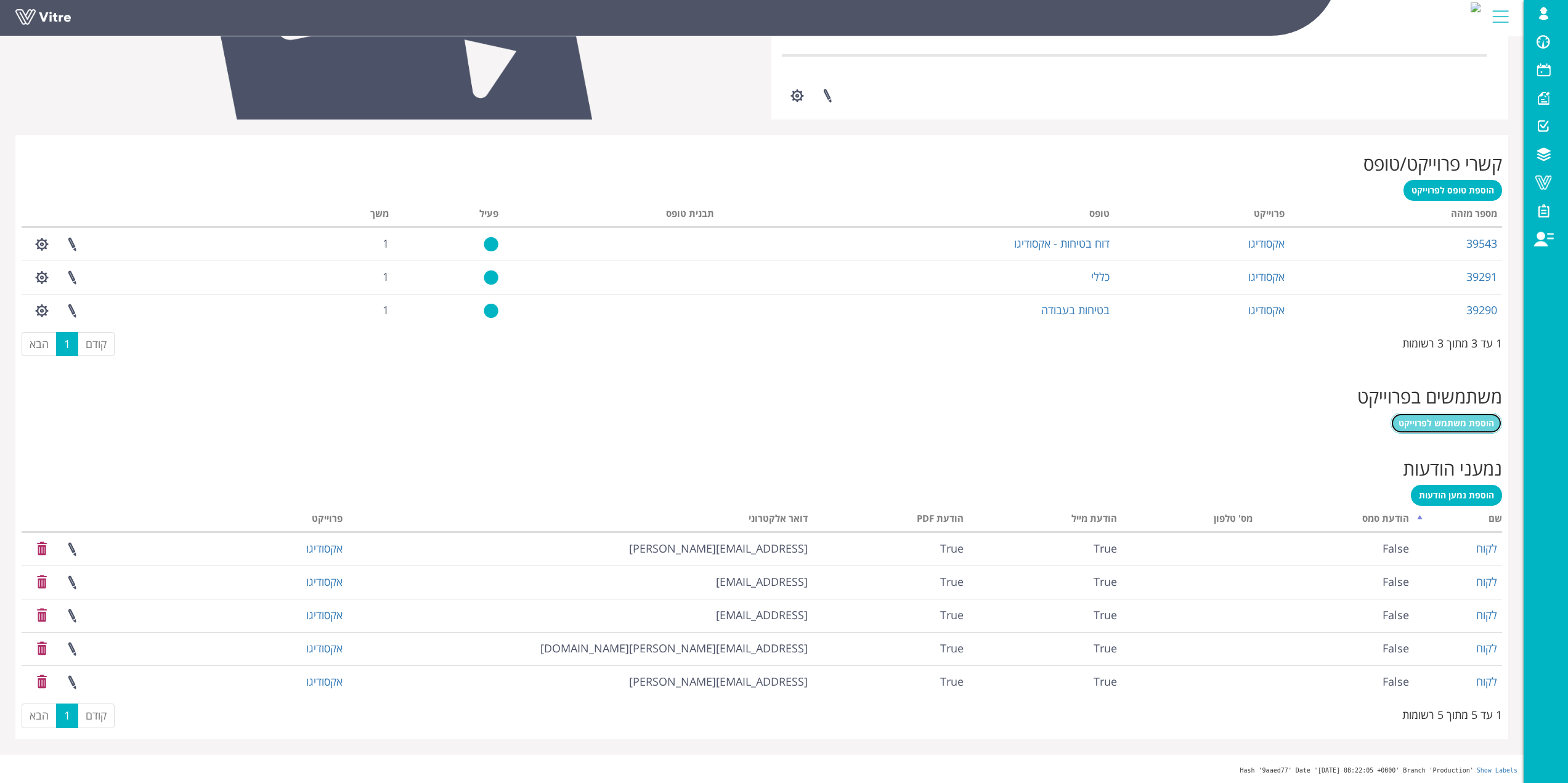
click at [1477, 418] on span "הוספת משתמש לפרוייקט" at bounding box center [1446, 423] width 96 height 12
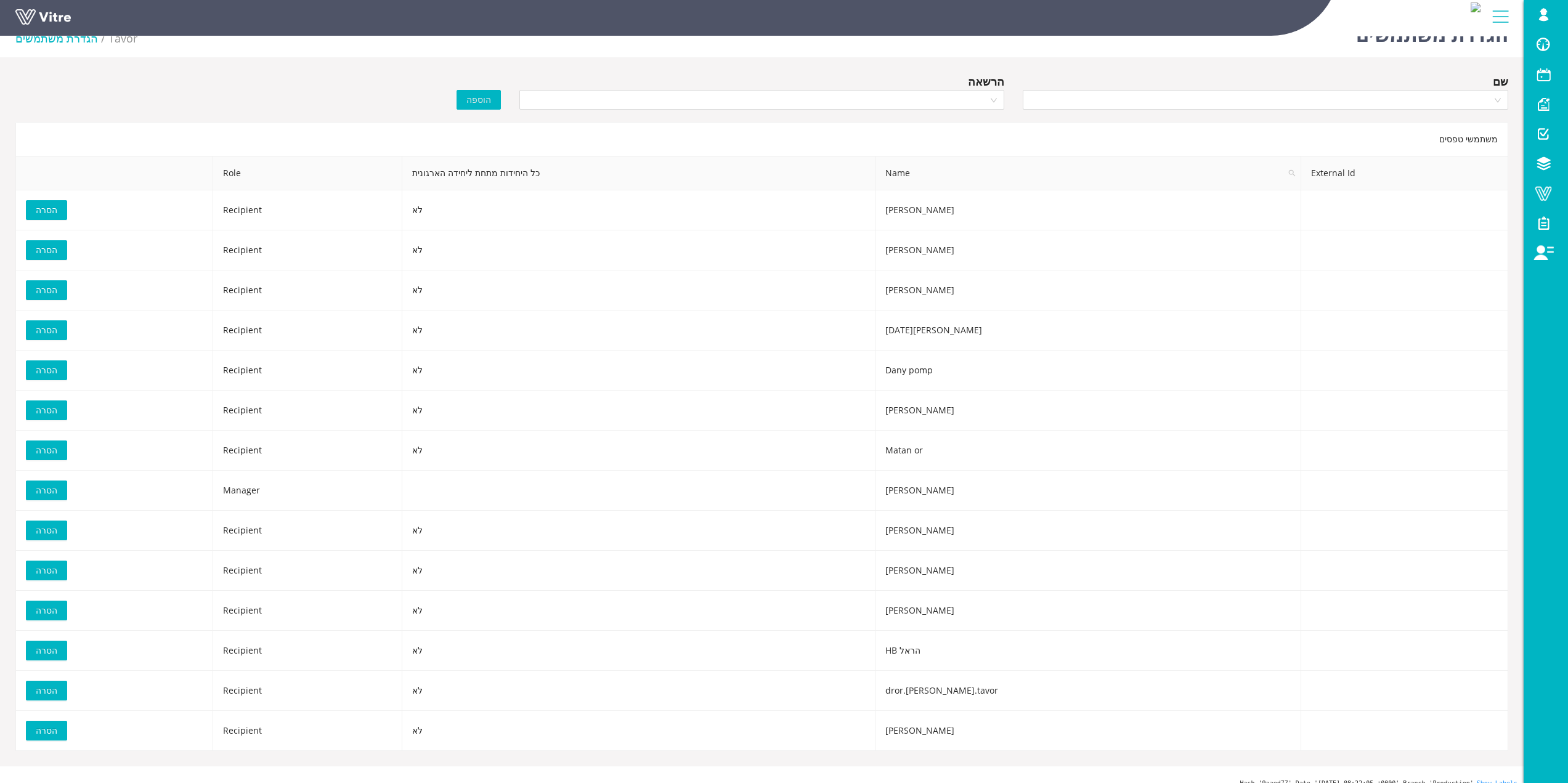
scroll to position [40, 0]
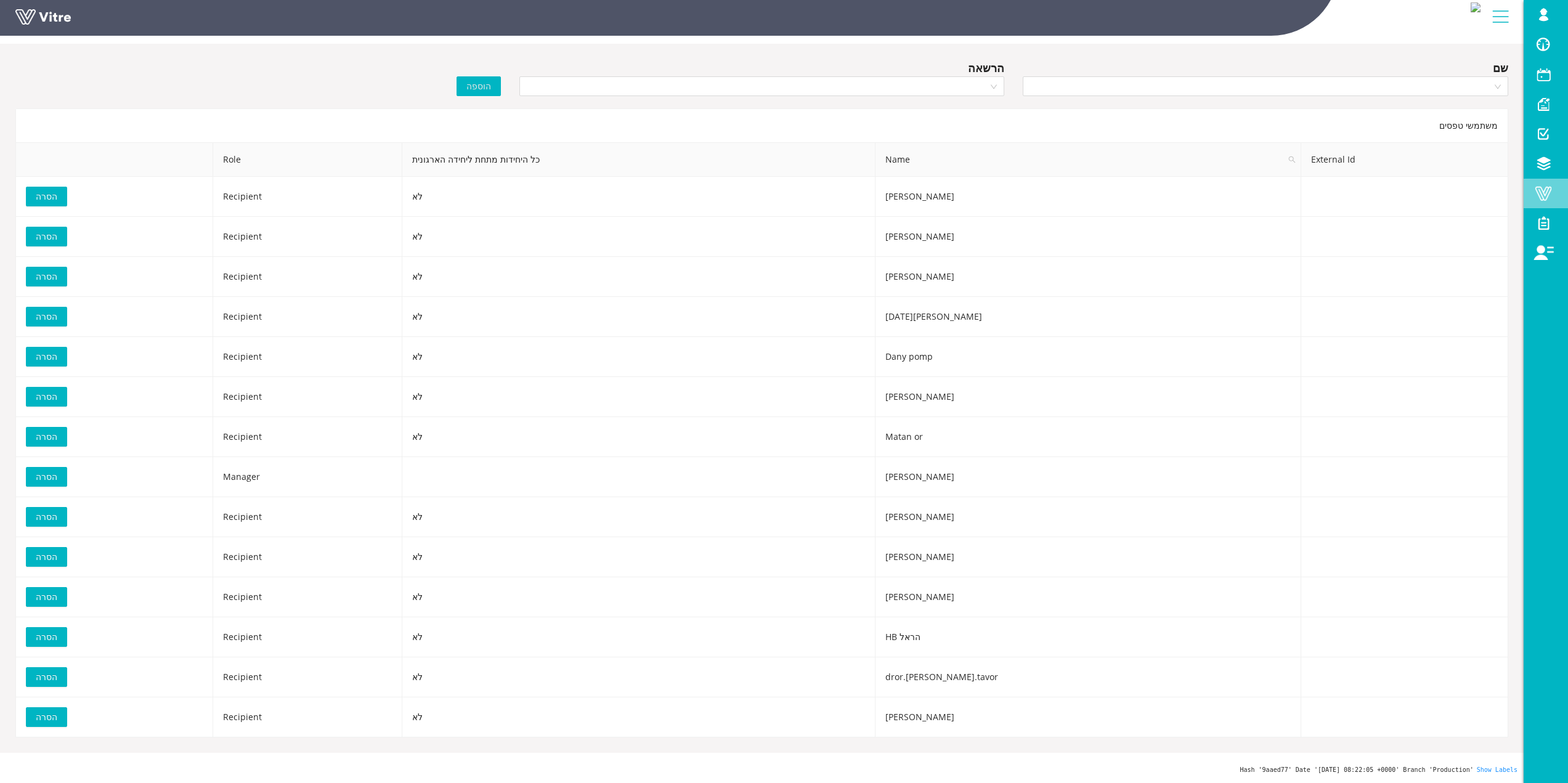
click at [1556, 191] on span at bounding box center [1544, 194] width 31 height 15
